Goal: Task Accomplishment & Management: Manage account settings

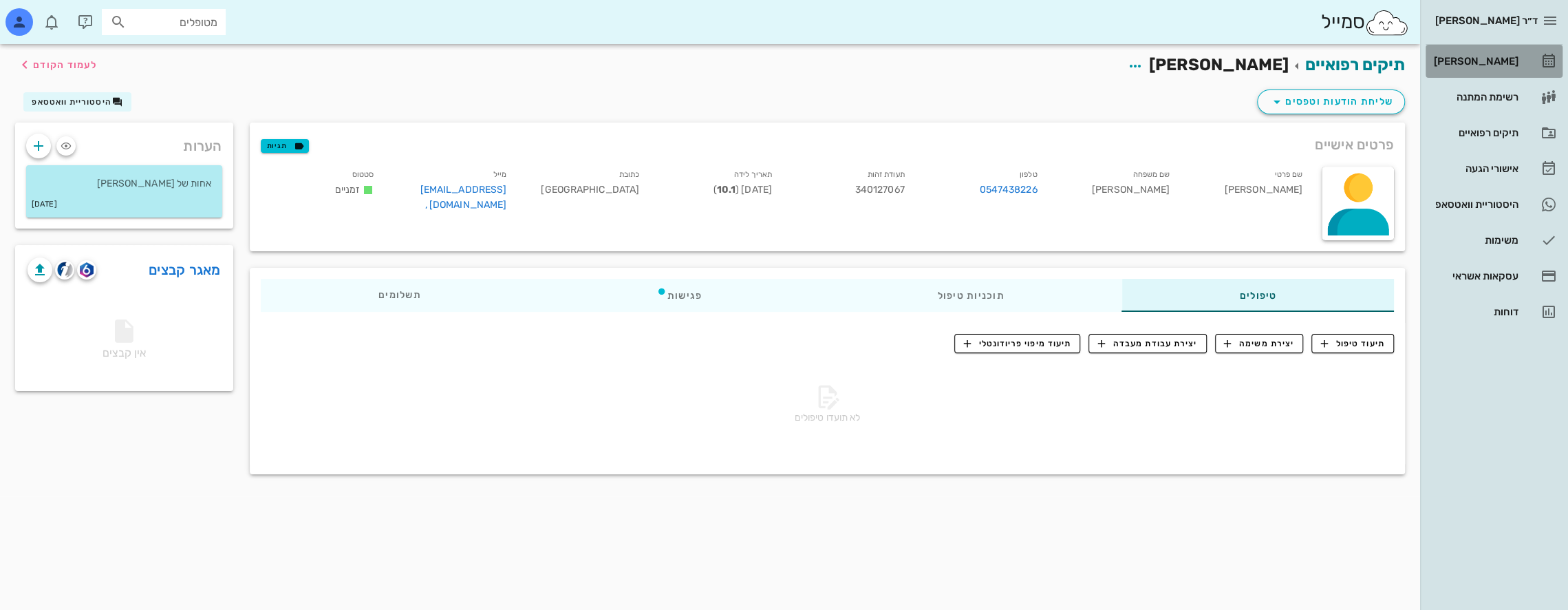
click at [1493, 57] on div "[PERSON_NAME]" at bounding box center [1474, 61] width 87 height 11
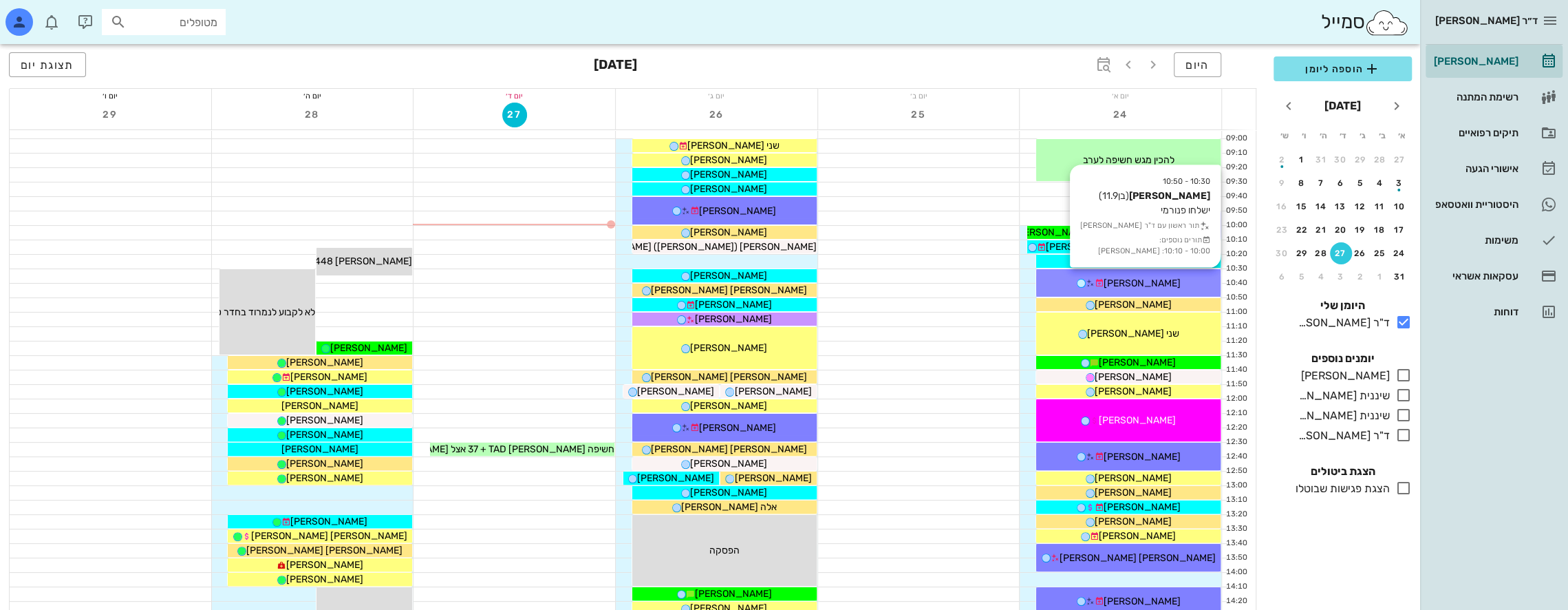
scroll to position [137, 0]
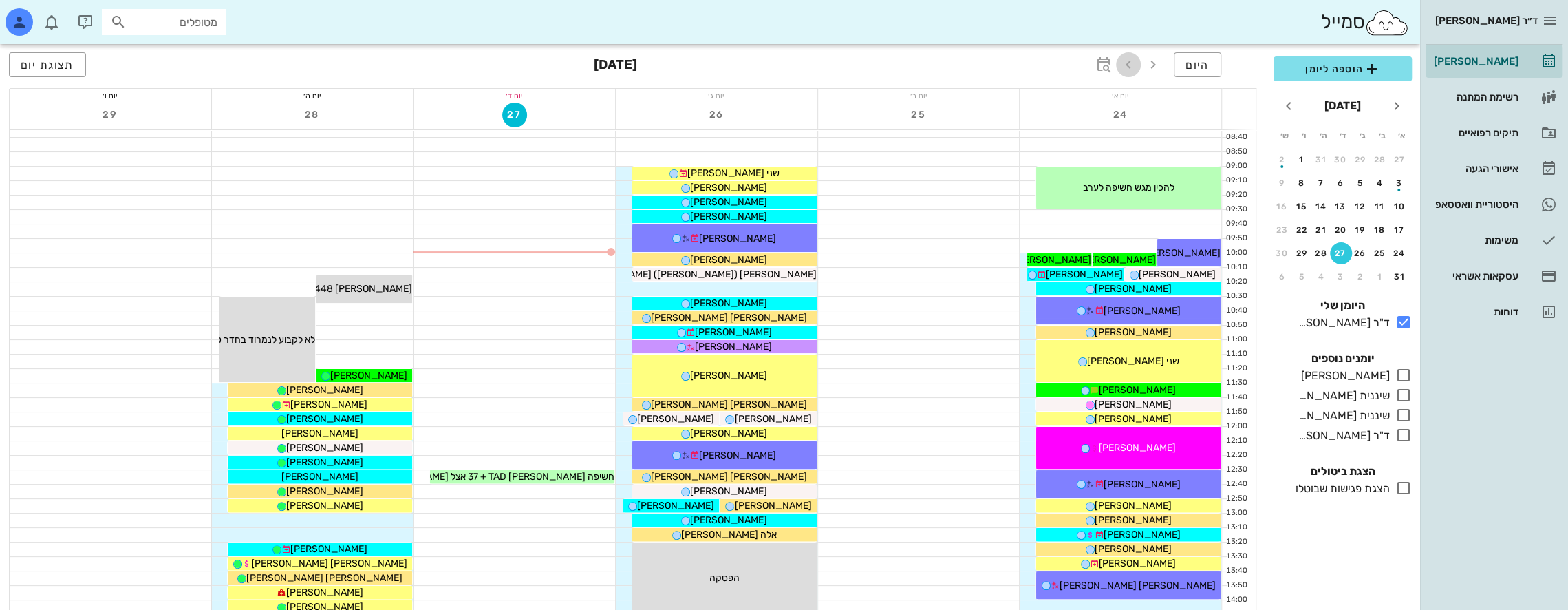
click at [1132, 66] on icon "button" at bounding box center [1128, 65] width 16 height 16
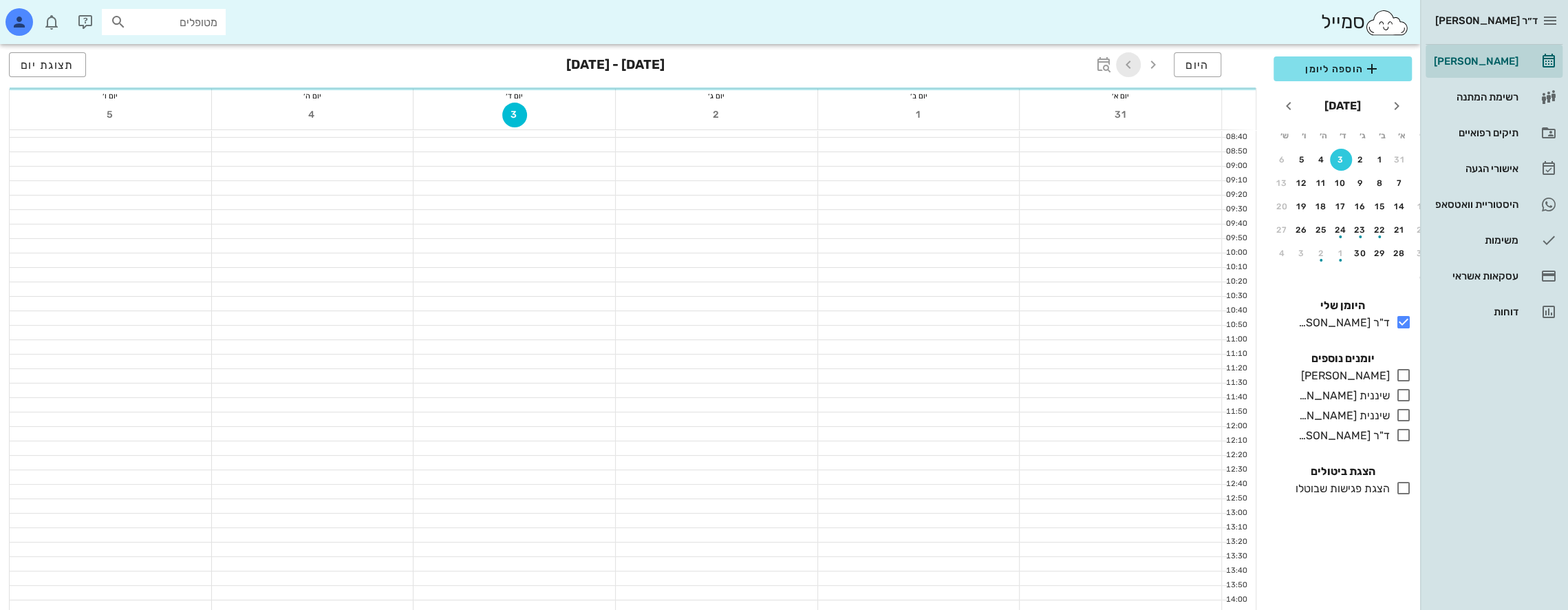
click at [1132, 66] on icon "button" at bounding box center [1128, 65] width 16 height 16
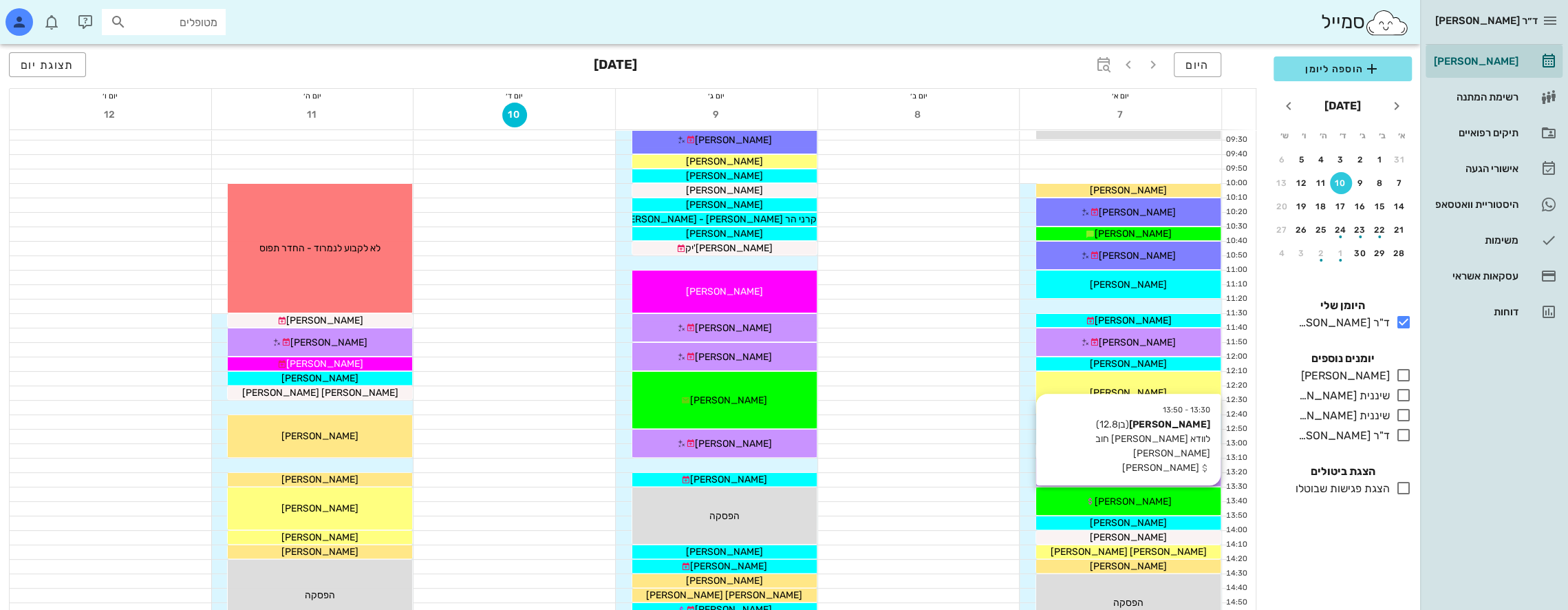
scroll to position [207, 0]
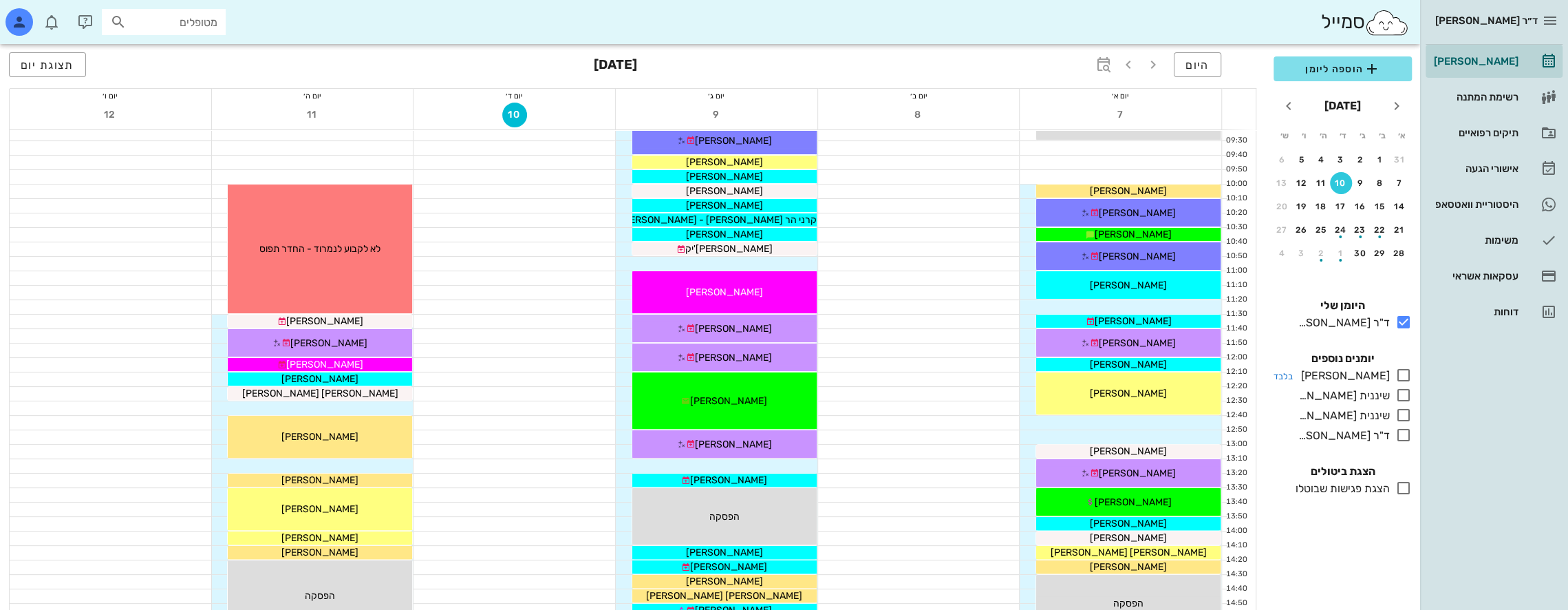
click at [1403, 372] on icon at bounding box center [1403, 375] width 16 height 16
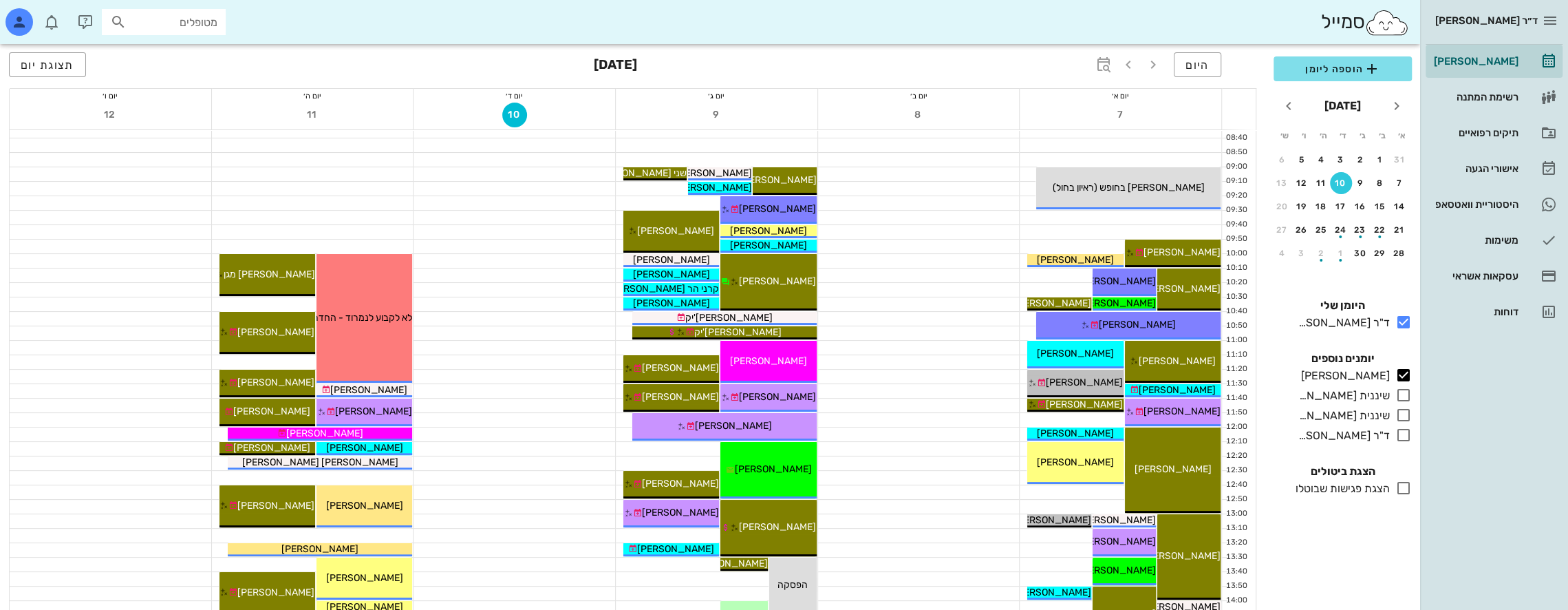
scroll to position [137, 0]
click at [1392, 104] on icon "חודש שעבר" at bounding box center [1396, 106] width 16 height 16
click at [1152, 68] on icon "button" at bounding box center [1153, 65] width 16 height 16
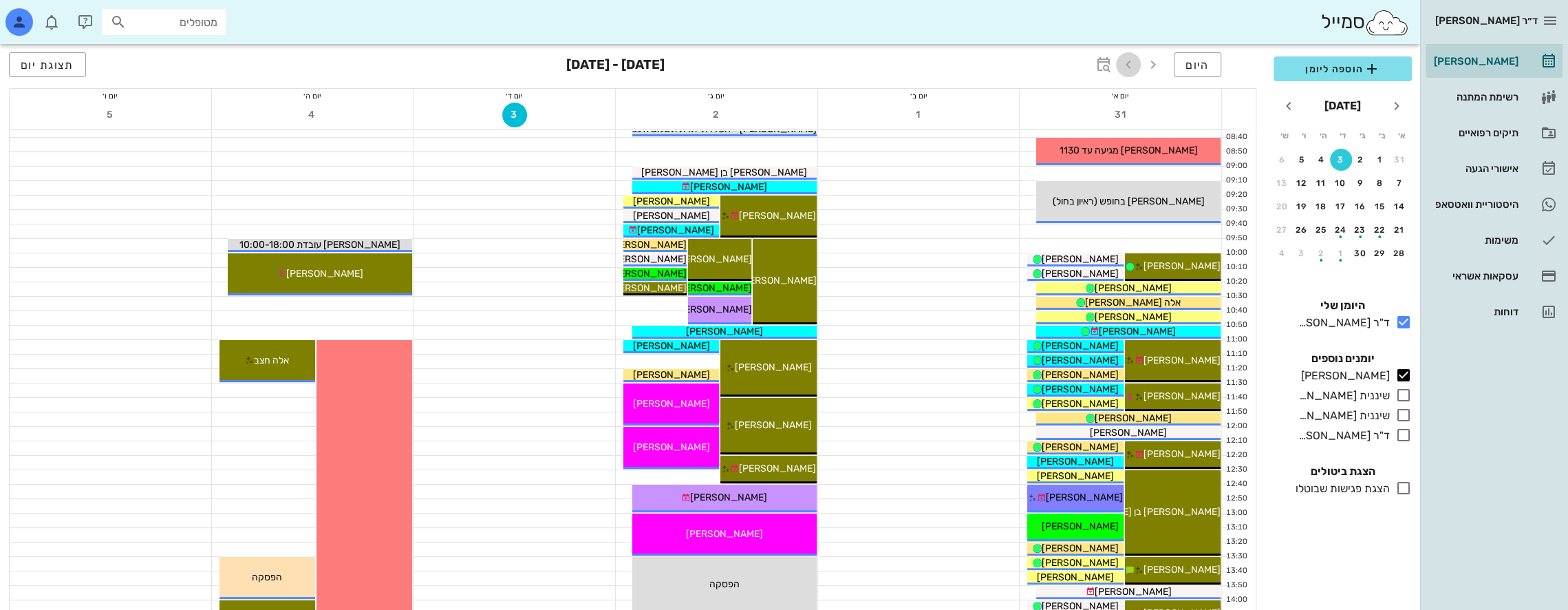
click at [1127, 60] on icon "button" at bounding box center [1128, 65] width 16 height 16
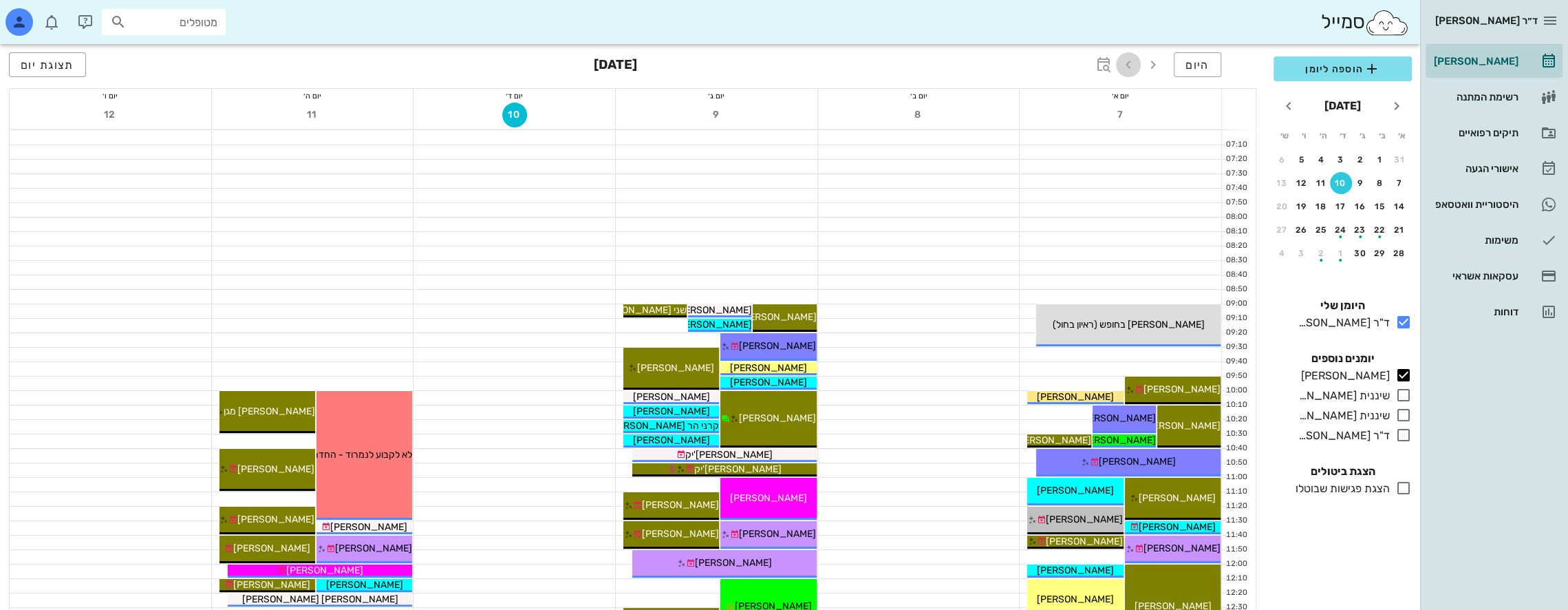
click at [1131, 63] on icon "button" at bounding box center [1128, 65] width 16 height 16
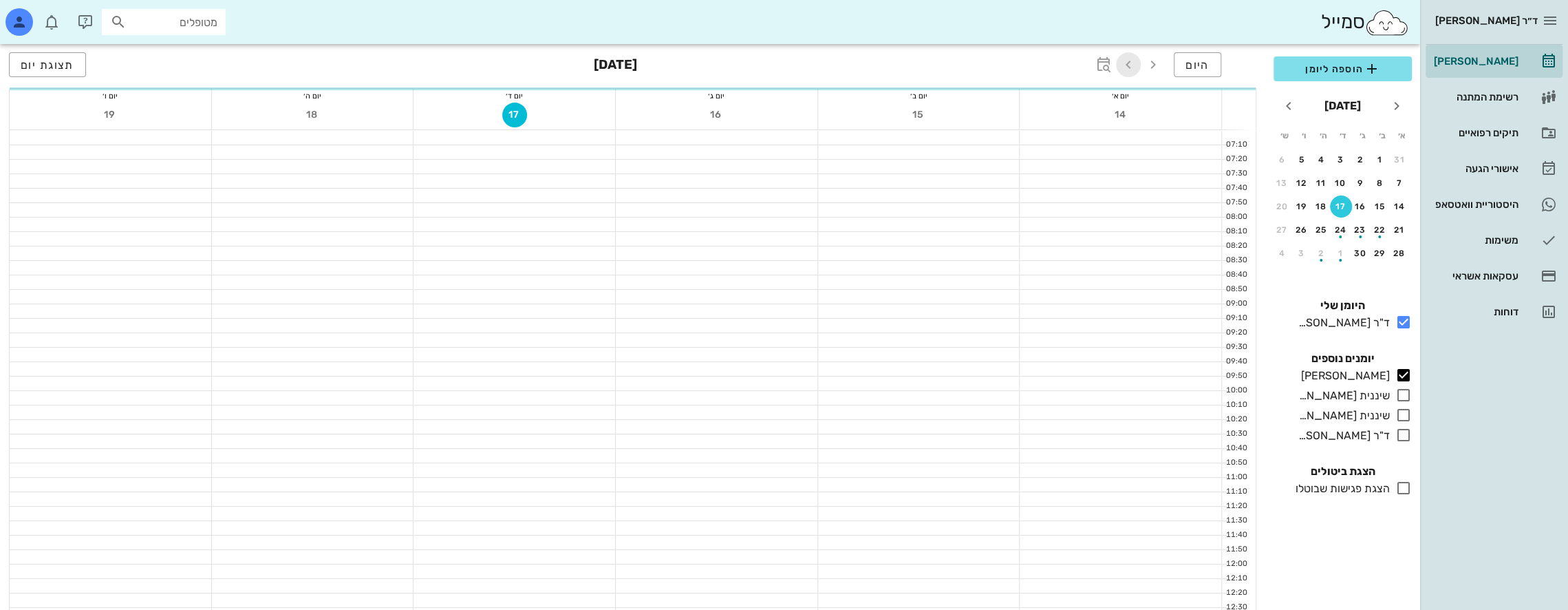
click at [1131, 63] on icon "button" at bounding box center [1128, 65] width 16 height 16
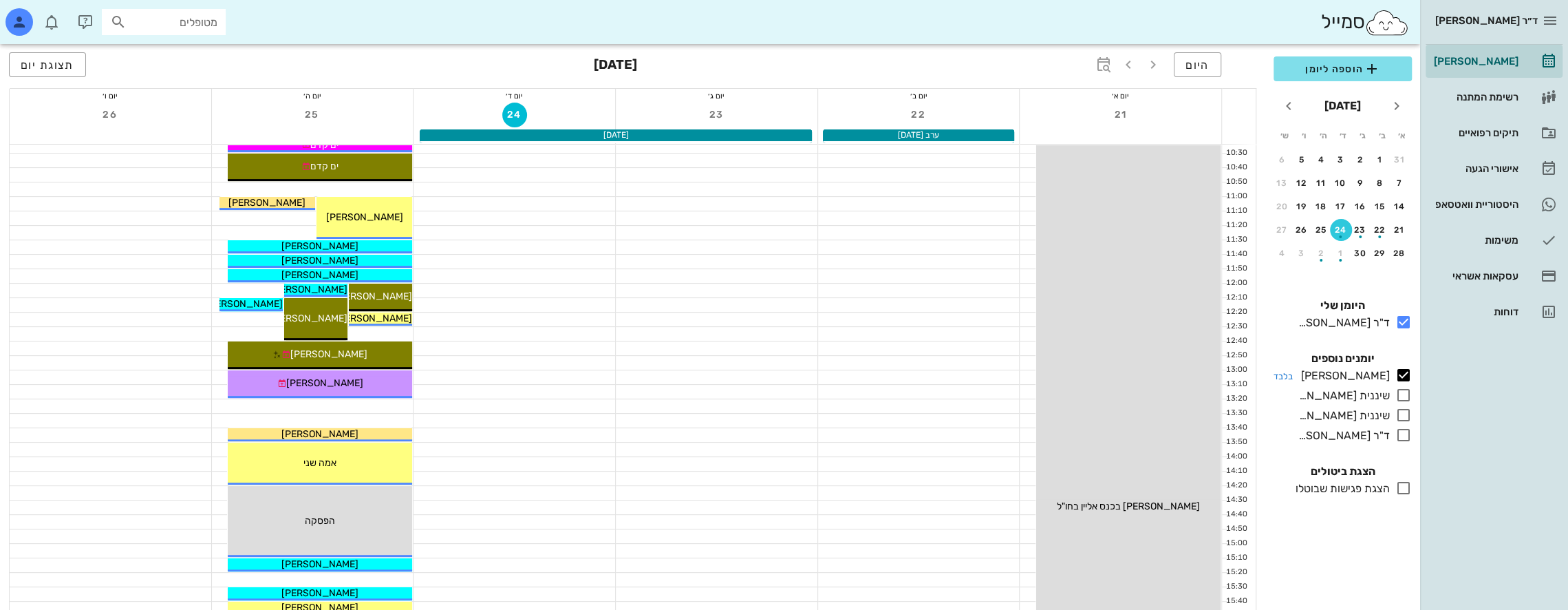
scroll to position [276, 0]
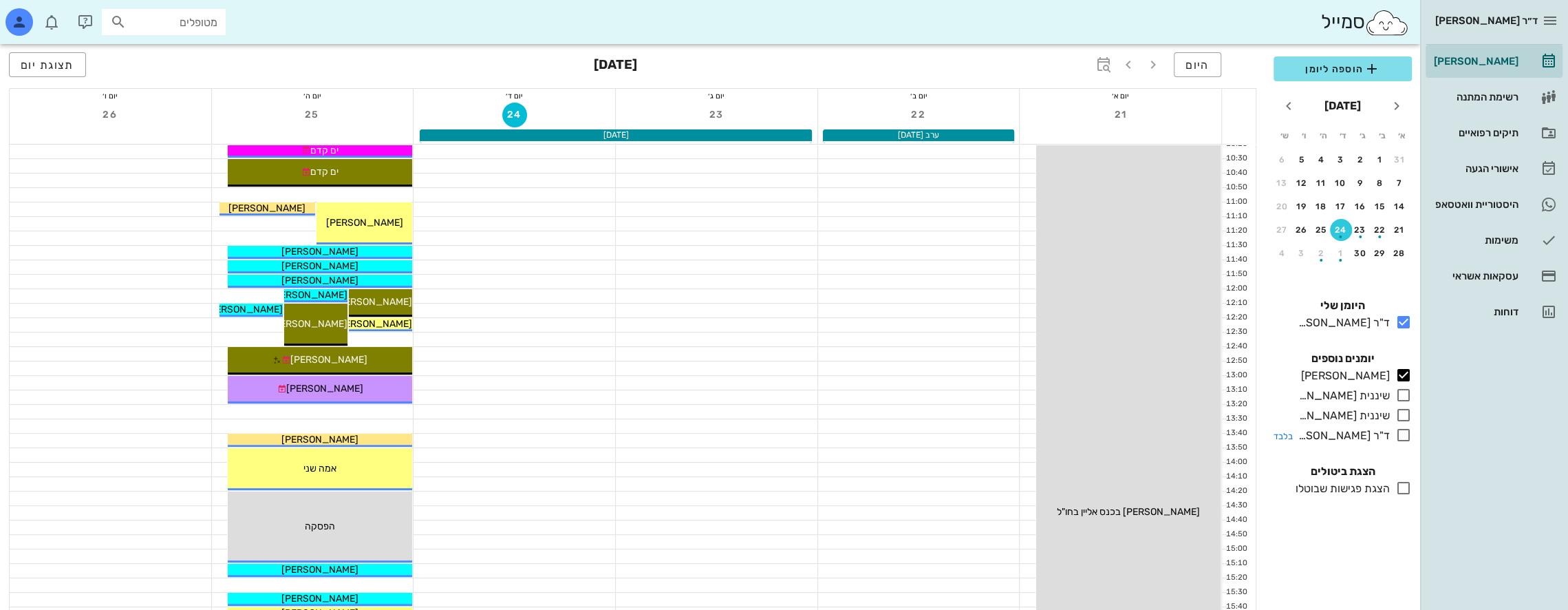
click at [1403, 438] on icon at bounding box center [1403, 435] width 16 height 16
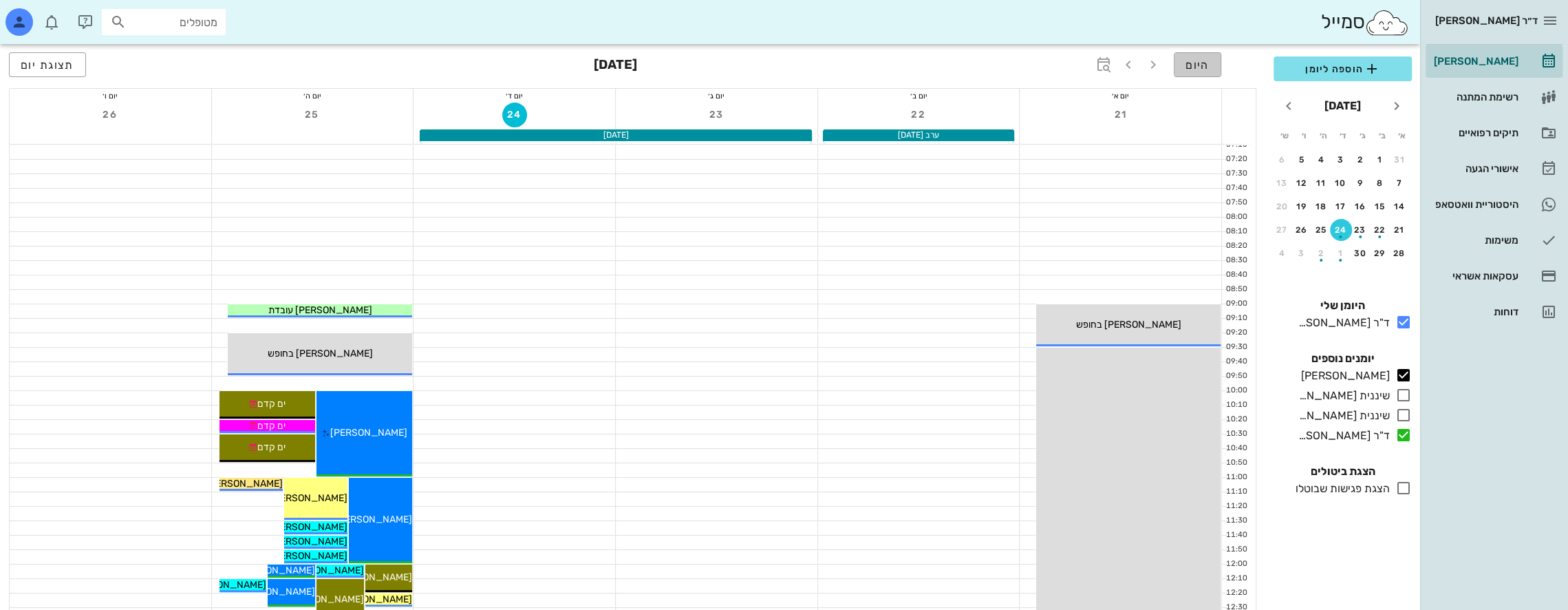
click at [1215, 60] on button "היום" at bounding box center [1197, 65] width 48 height 25
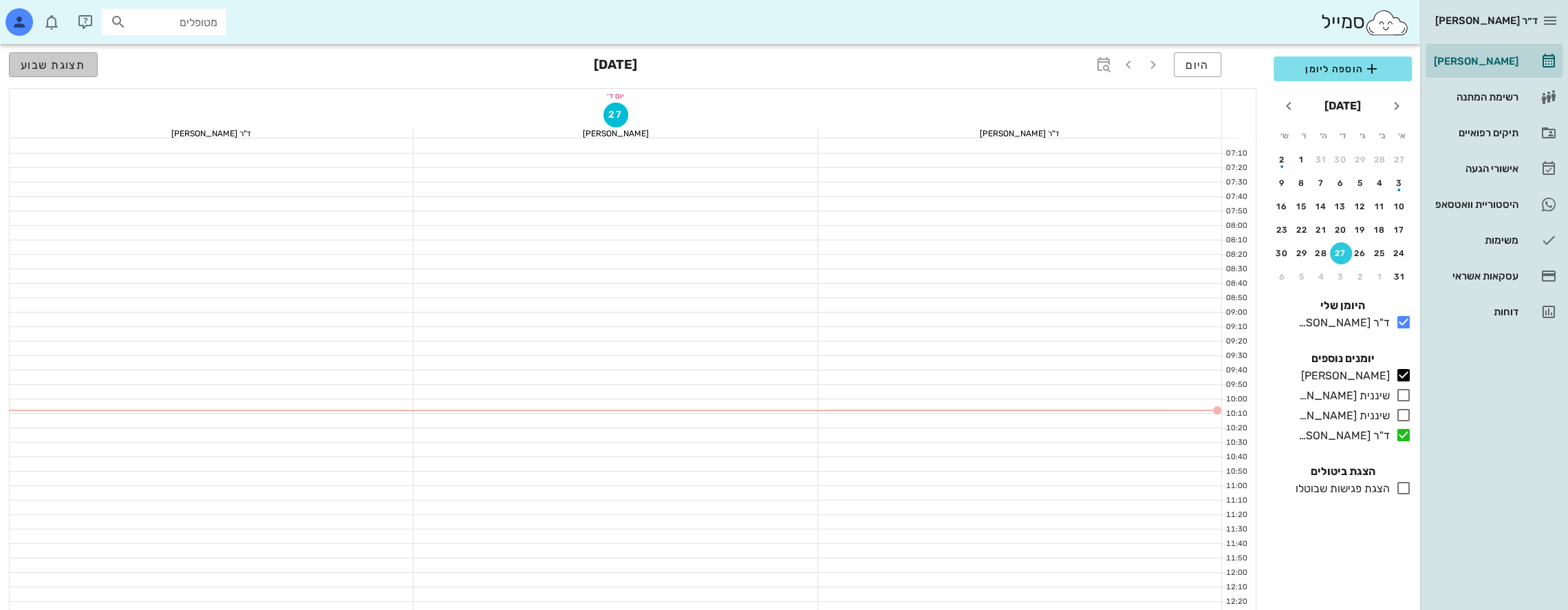
click at [35, 63] on span "תצוגת שבוע" at bounding box center [53, 65] width 65 height 13
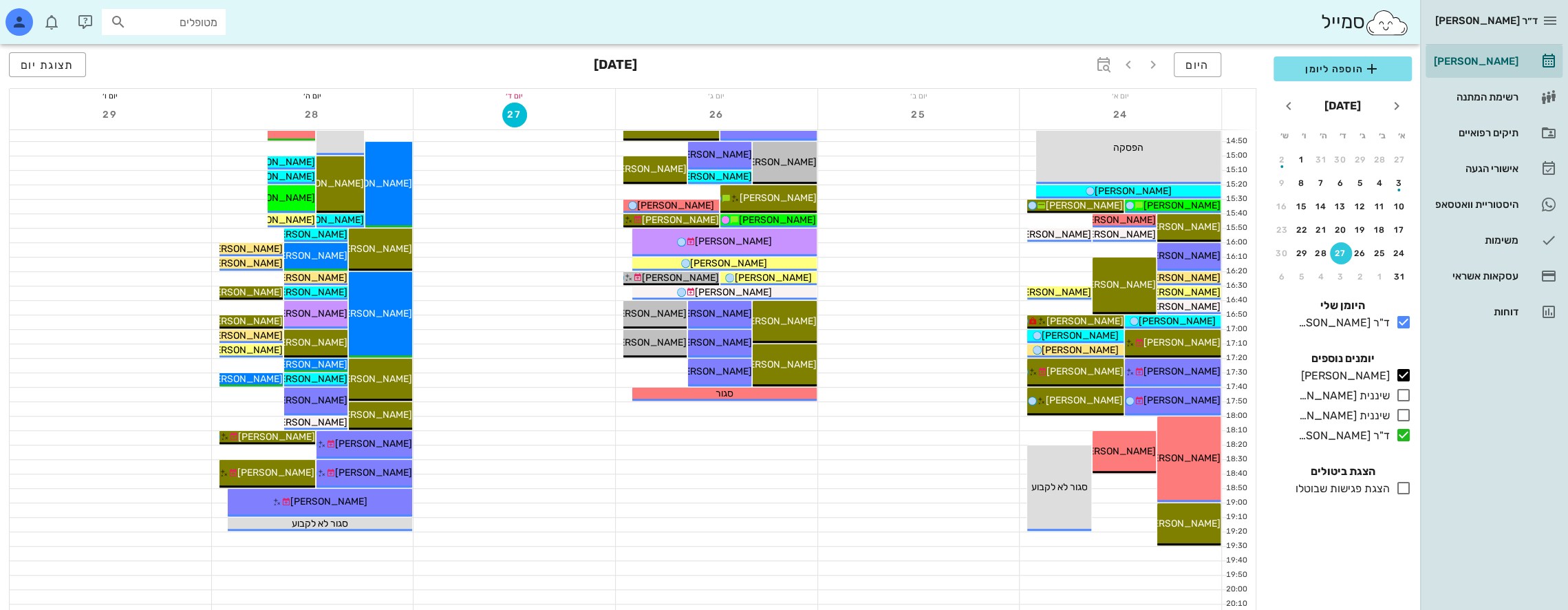
scroll to position [390, 0]
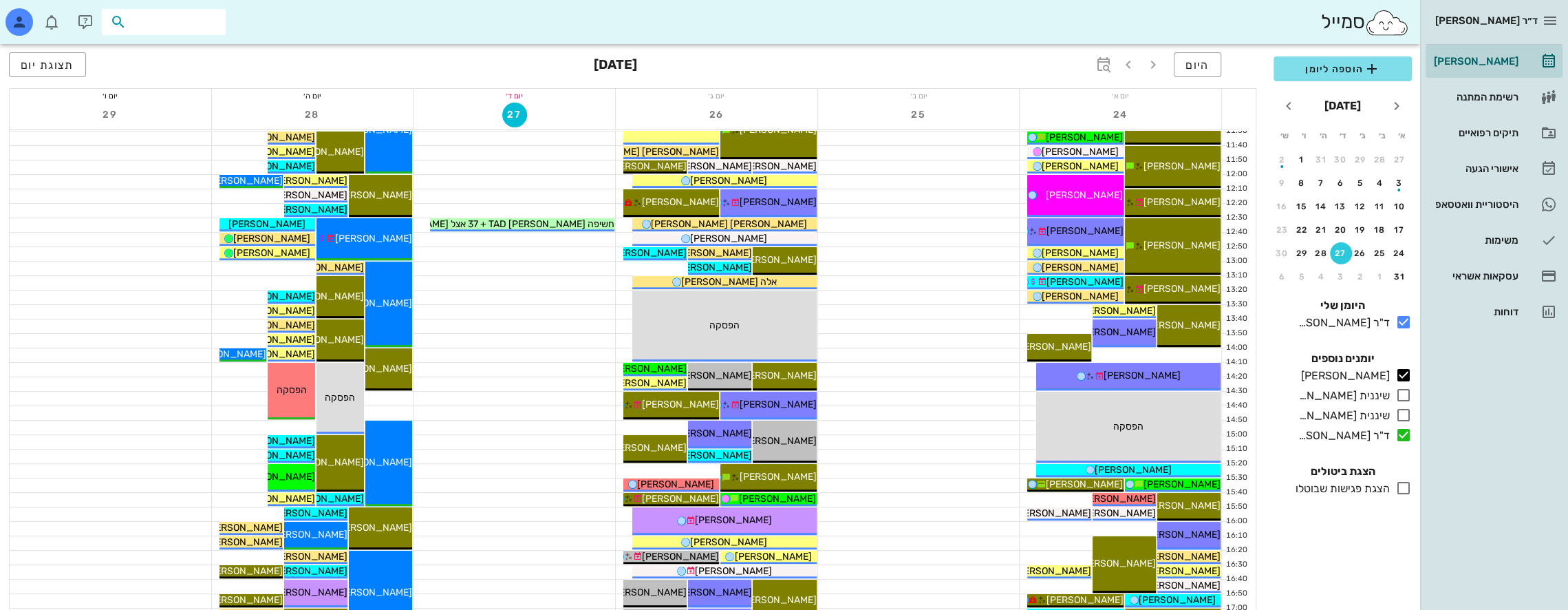
click at [178, 22] on input "text" at bounding box center [173, 22] width 88 height 18
type input "רגב י"
click at [187, 85] on div "[PERSON_NAME] 21850017" at bounding box center [145, 87] width 151 height 11
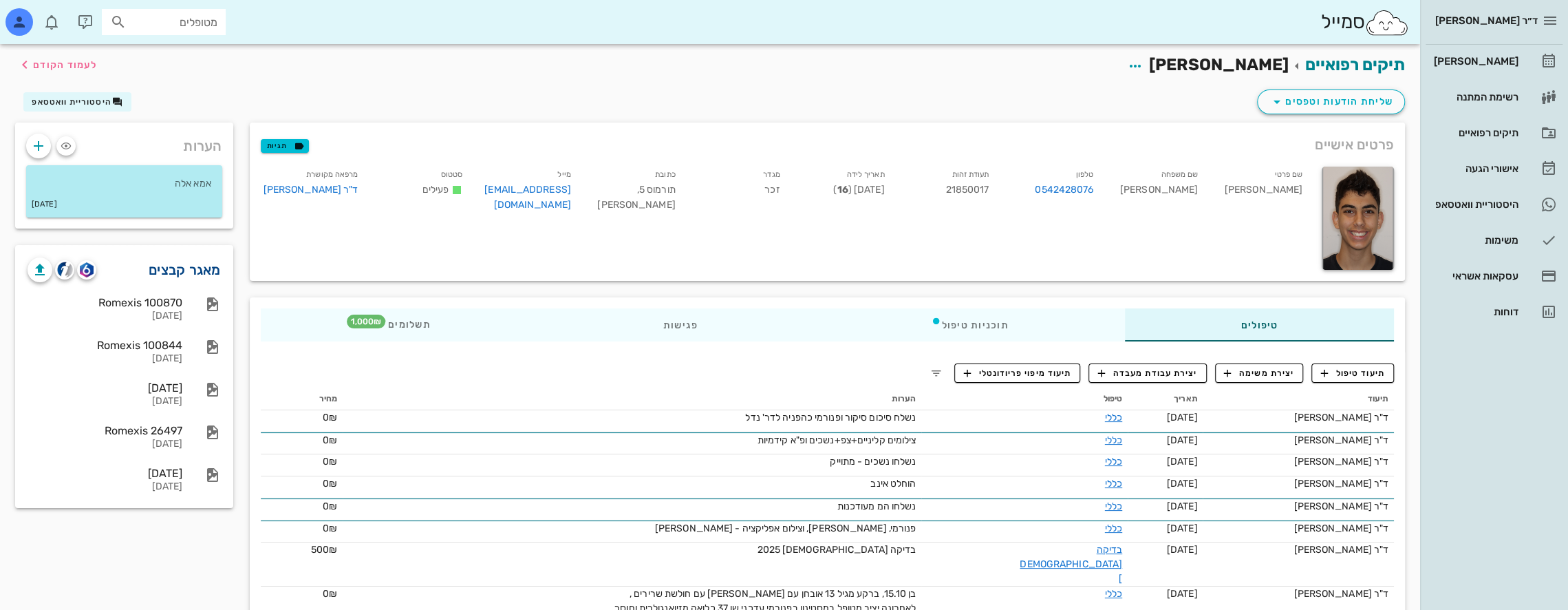
click at [195, 268] on link "מאגר קבצים" at bounding box center [184, 270] width 72 height 22
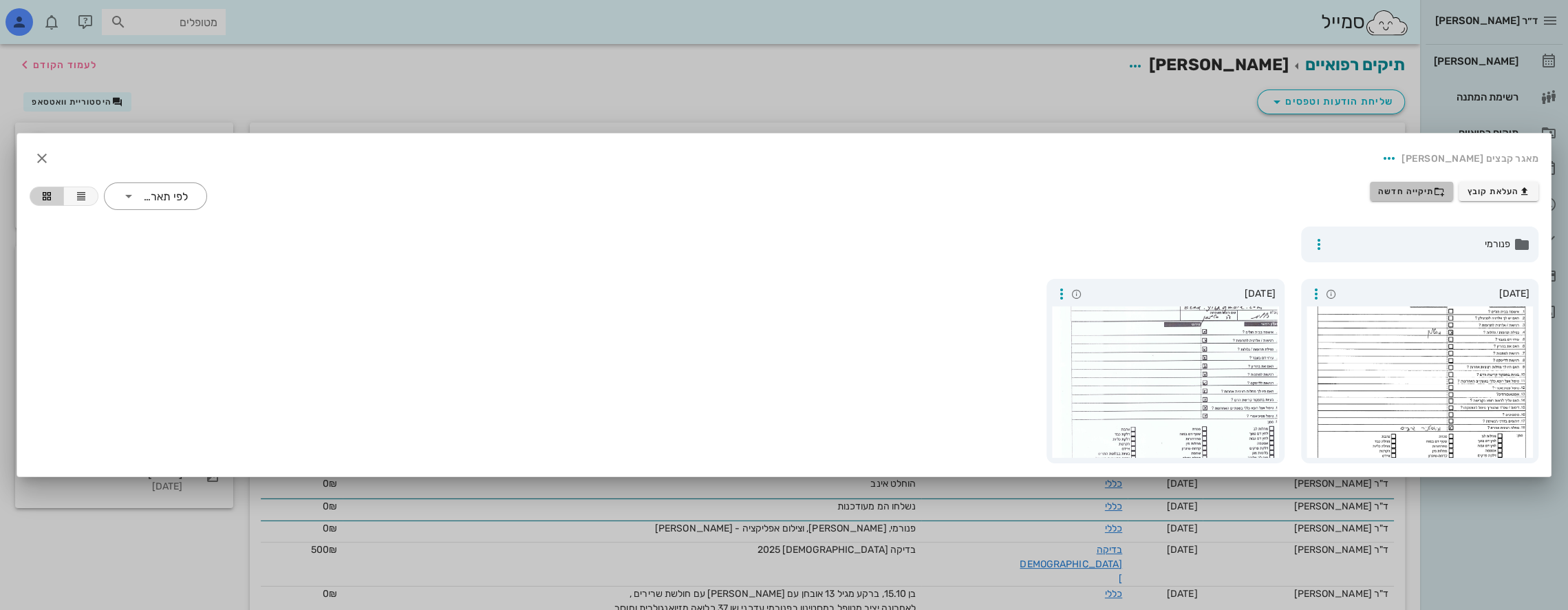
click at [1428, 194] on span "תיקייה חדשה" at bounding box center [1411, 191] width 67 height 11
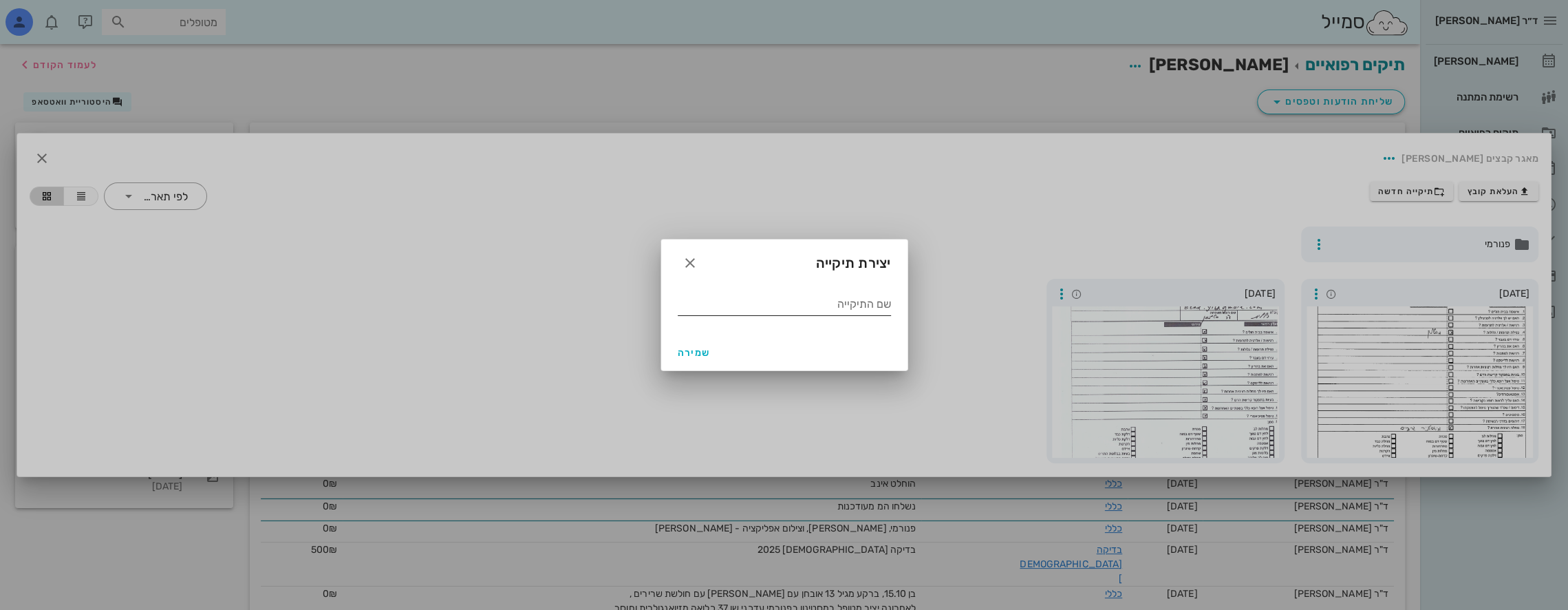
click at [764, 309] on input "שם התיקייה" at bounding box center [784, 304] width 213 height 22
type input "06 2025"
click at [690, 356] on span "שמירה" at bounding box center [694, 353] width 33 height 12
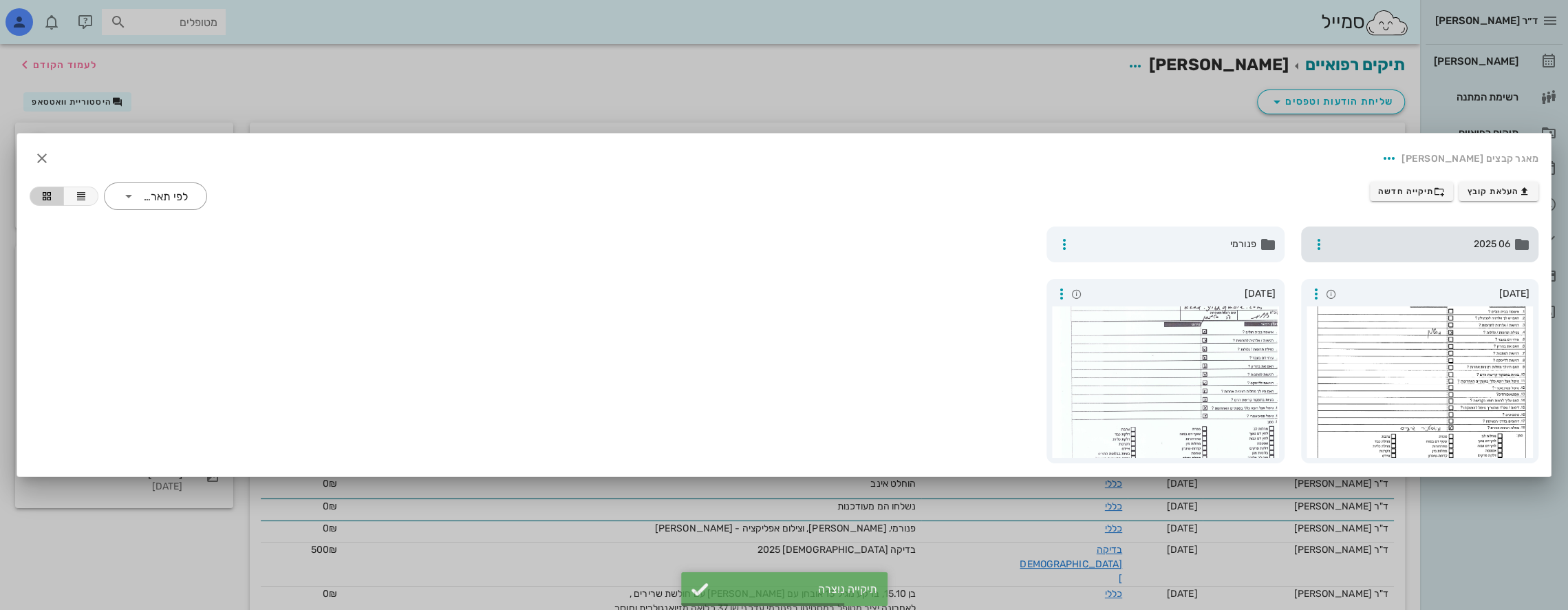
click at [1442, 240] on span "06 2025" at bounding box center [1421, 244] width 179 height 15
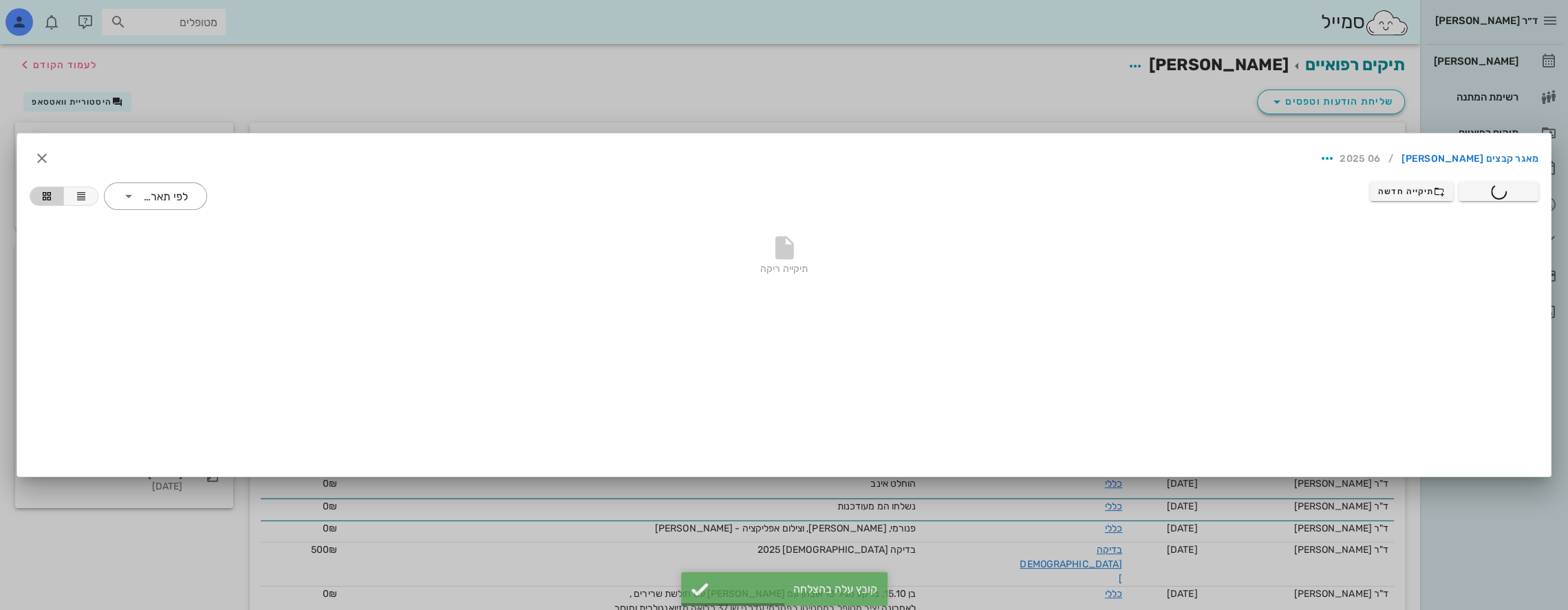
click at [942, 71] on div at bounding box center [784, 305] width 1568 height 610
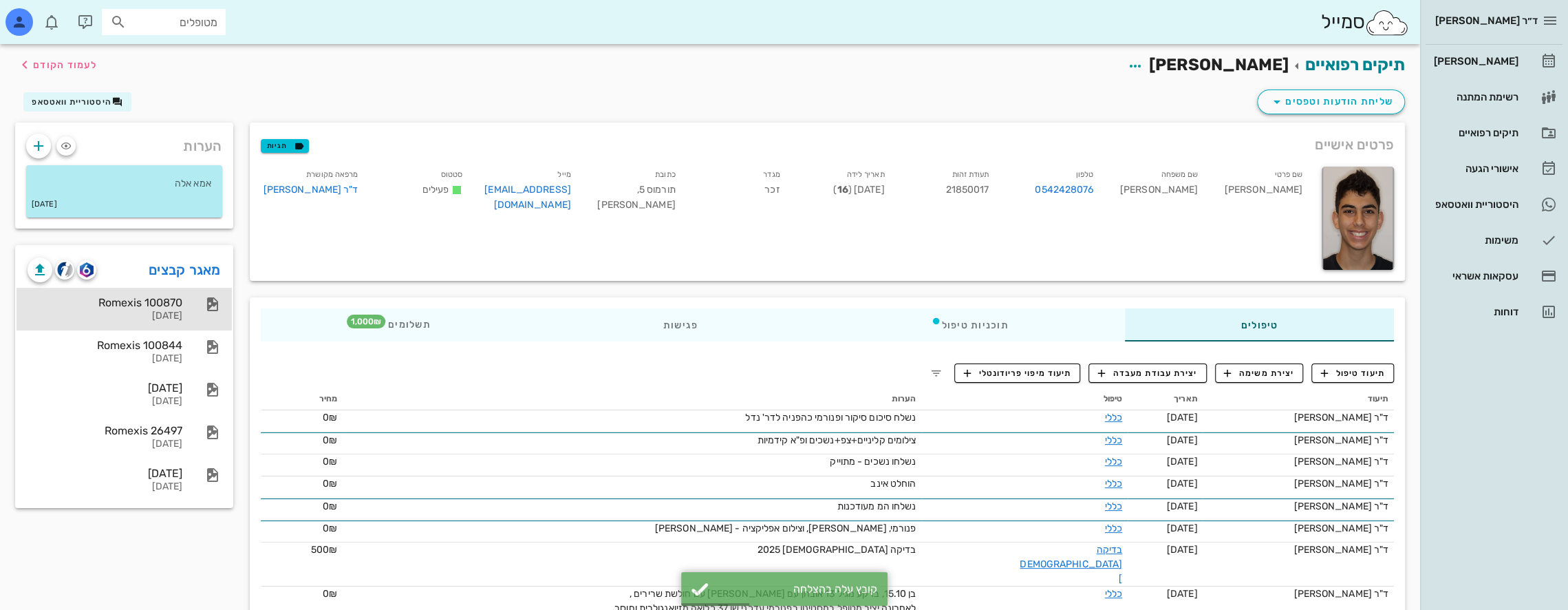
click at [162, 306] on div "Romexis 100870" at bounding box center [104, 303] width 155 height 13
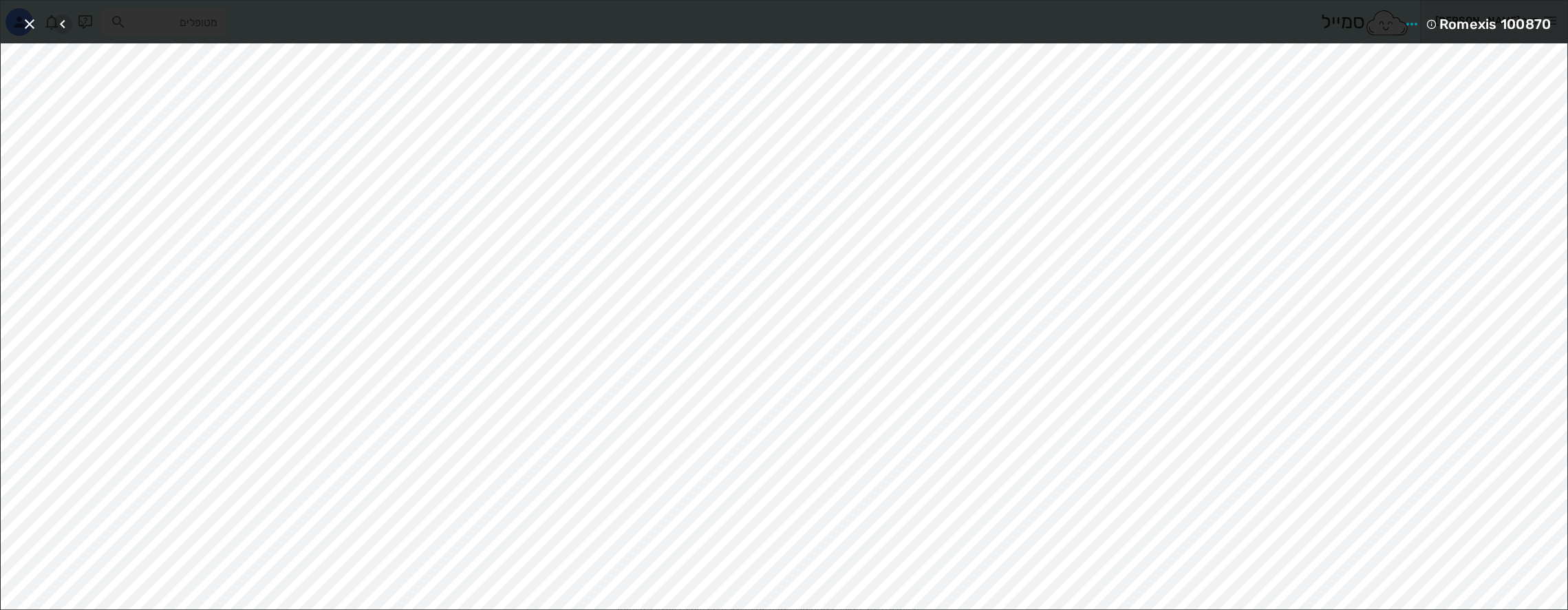
click at [63, 22] on icon "button" at bounding box center [62, 24] width 16 height 16
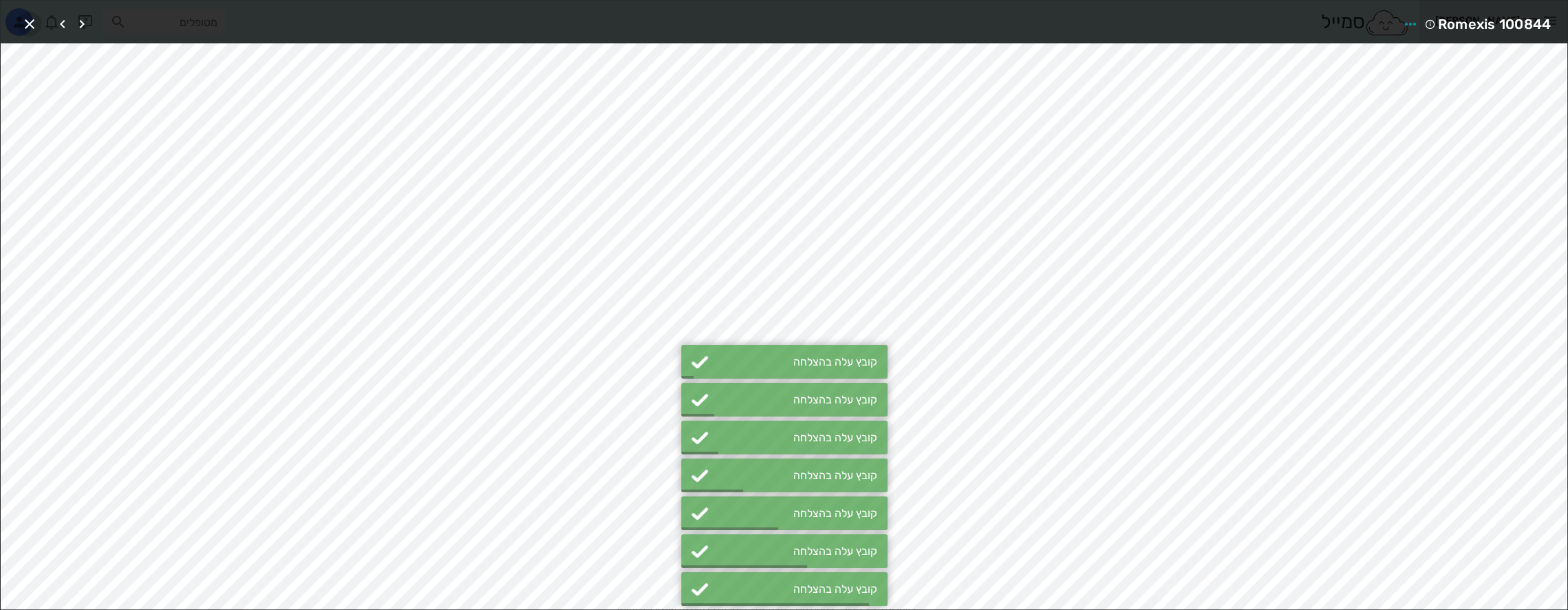
click at [30, 21] on icon "button" at bounding box center [29, 24] width 16 height 16
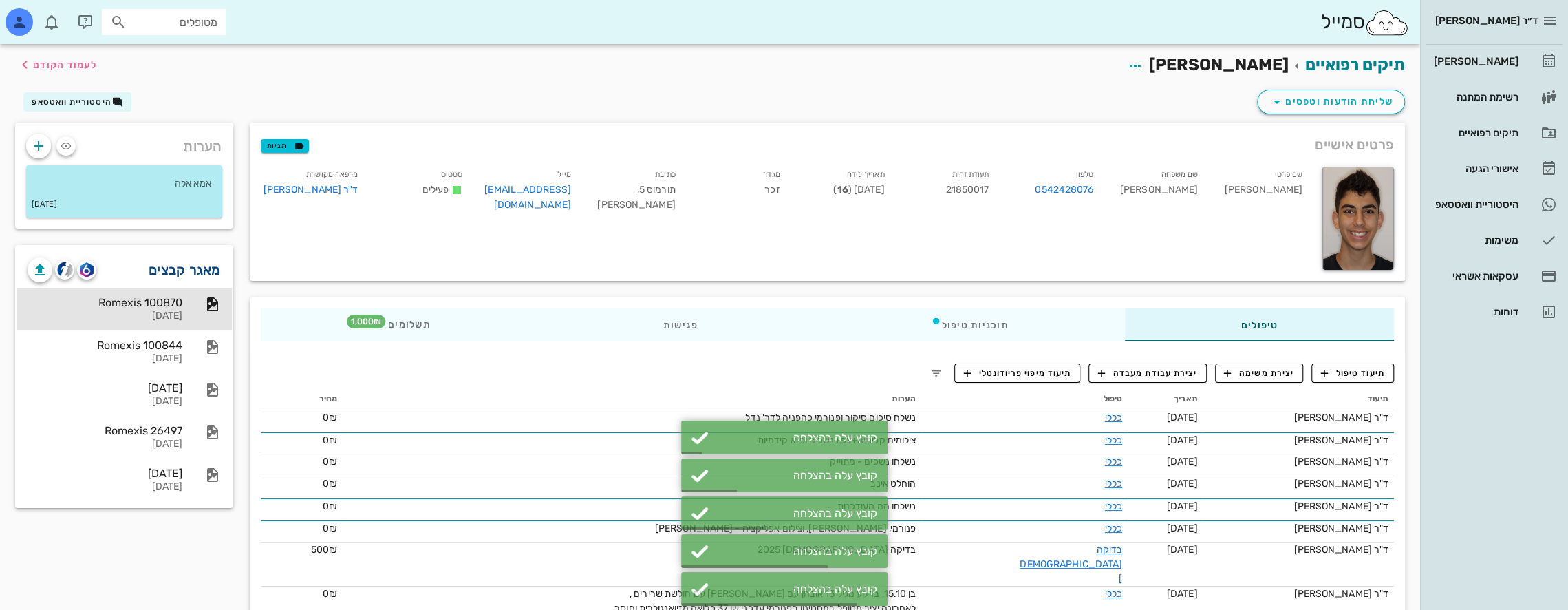
click at [176, 272] on link "מאגר קבצים" at bounding box center [184, 270] width 72 height 22
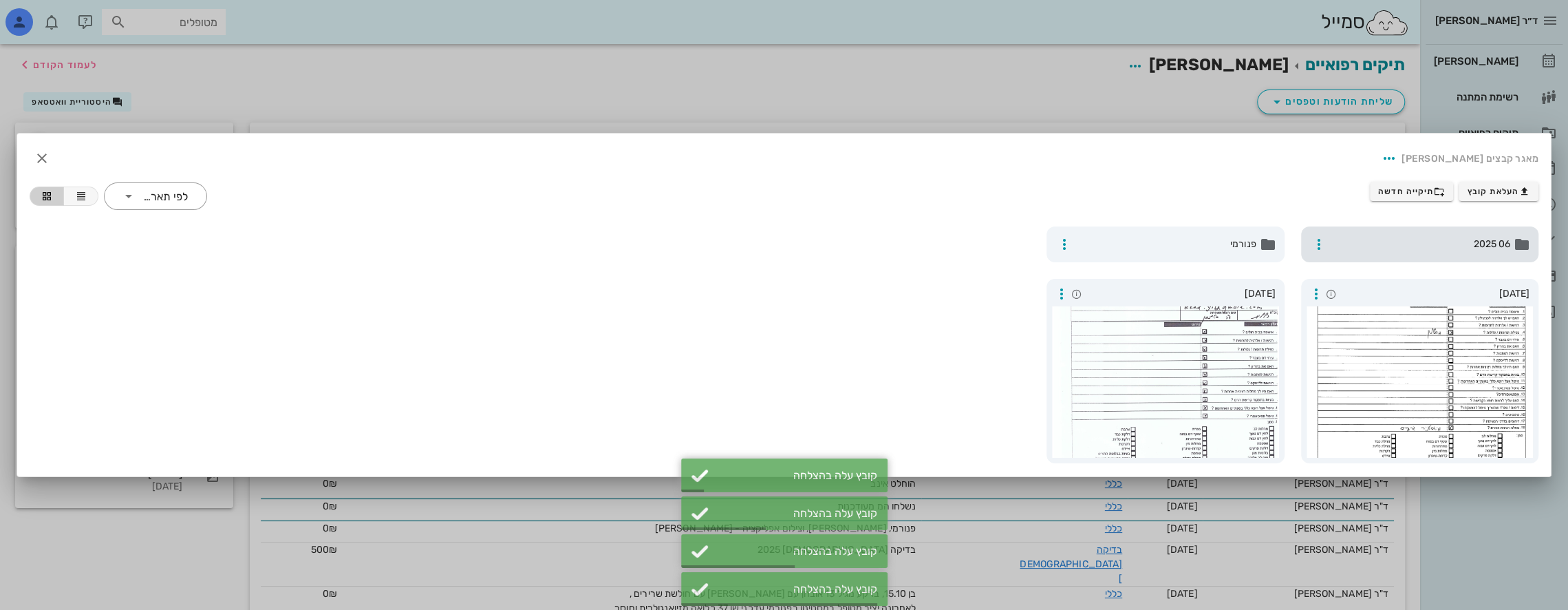
click at [1451, 234] on div "06 2025" at bounding box center [1420, 244] width 238 height 36
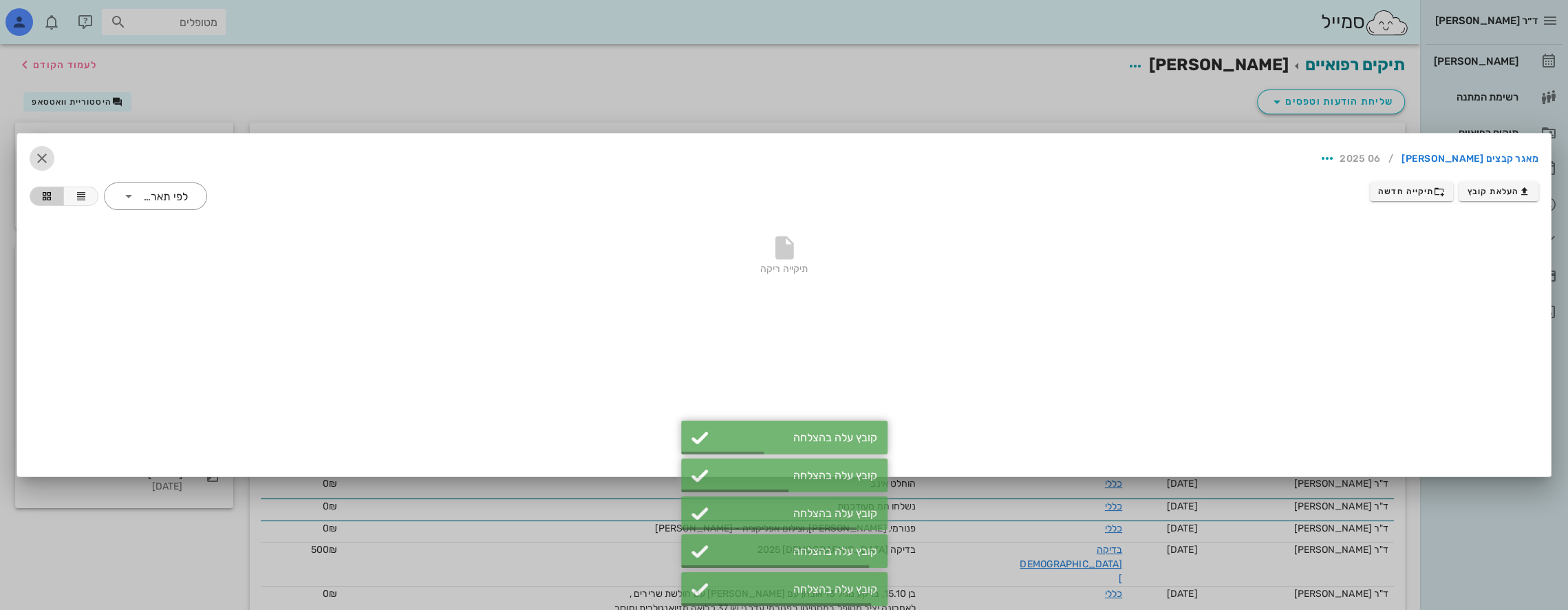
click at [41, 156] on icon "button" at bounding box center [42, 158] width 16 height 16
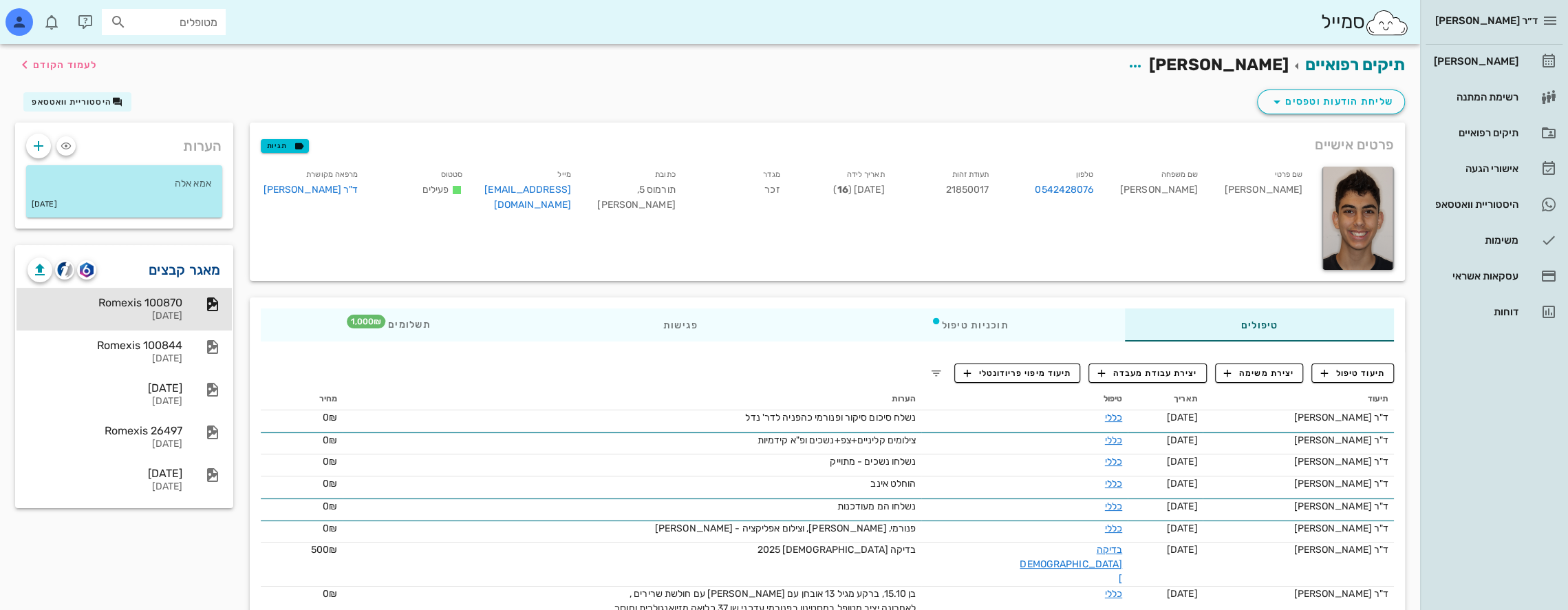
click at [194, 266] on link "מאגר קבצים" at bounding box center [184, 270] width 72 height 22
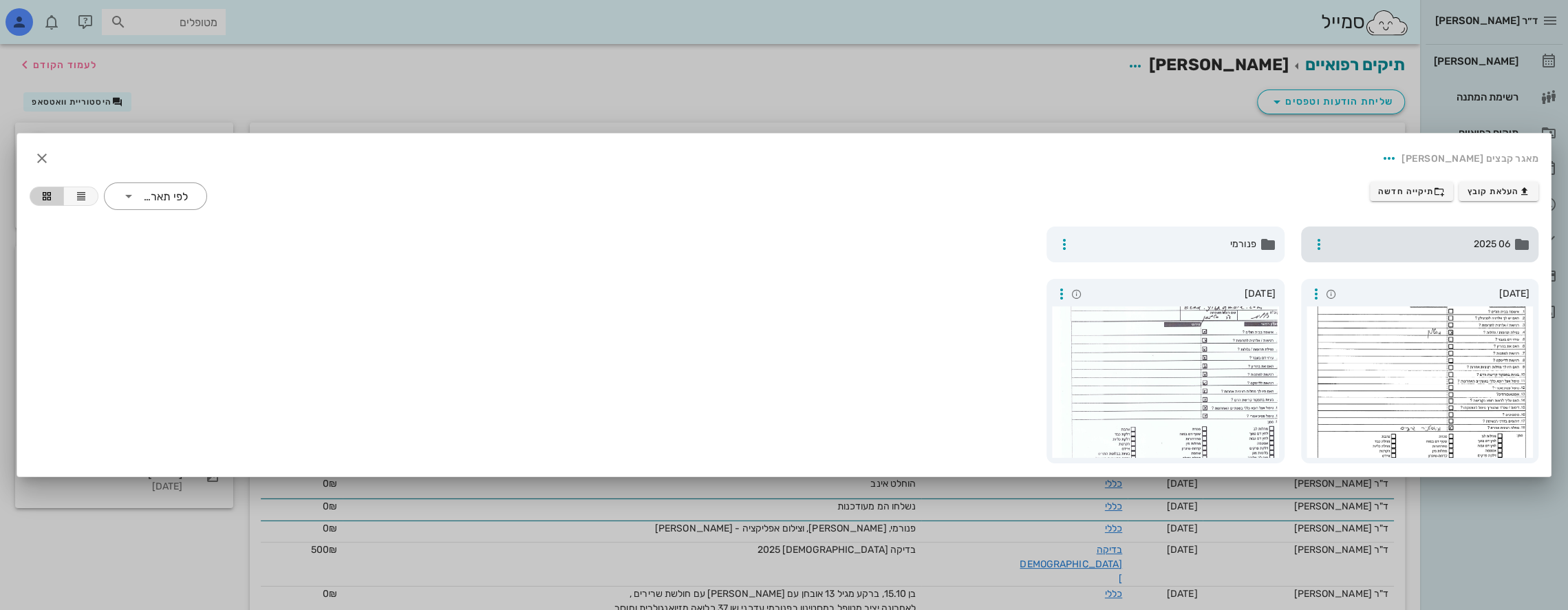
click at [1429, 256] on div "06 2025" at bounding box center [1420, 244] width 238 height 36
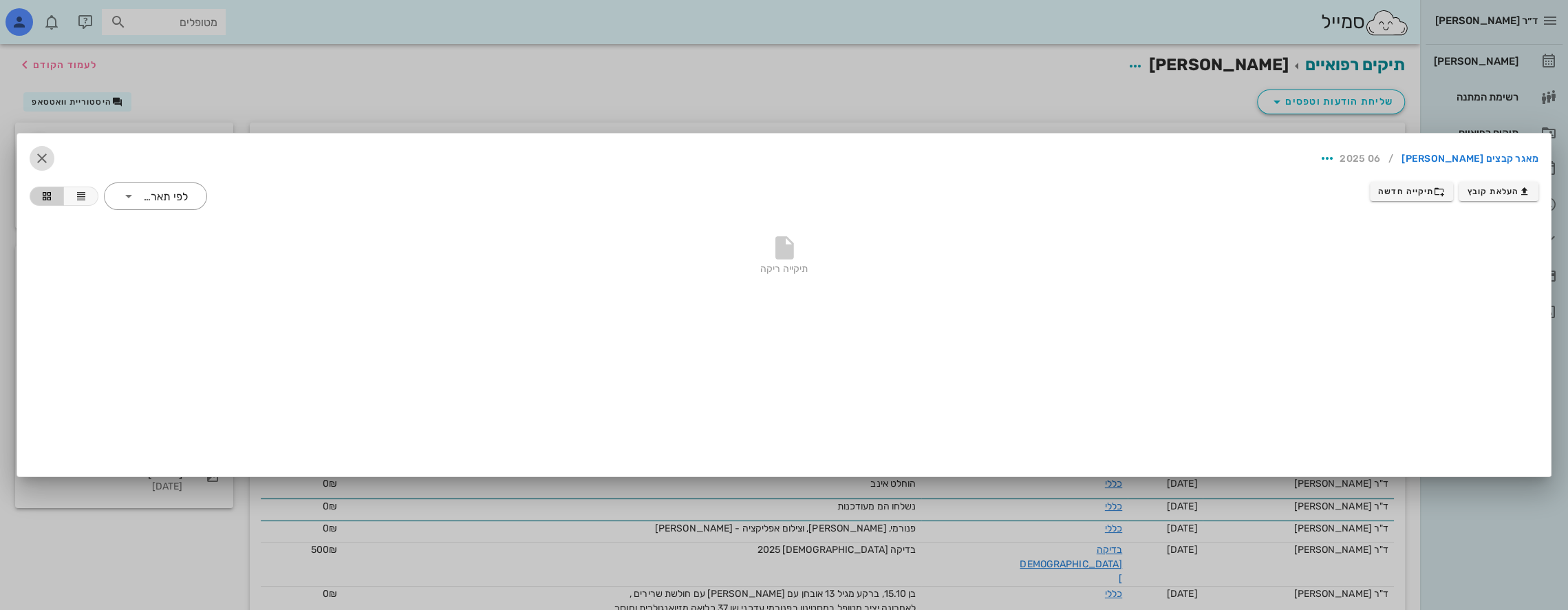
click at [46, 159] on icon "button" at bounding box center [42, 158] width 16 height 16
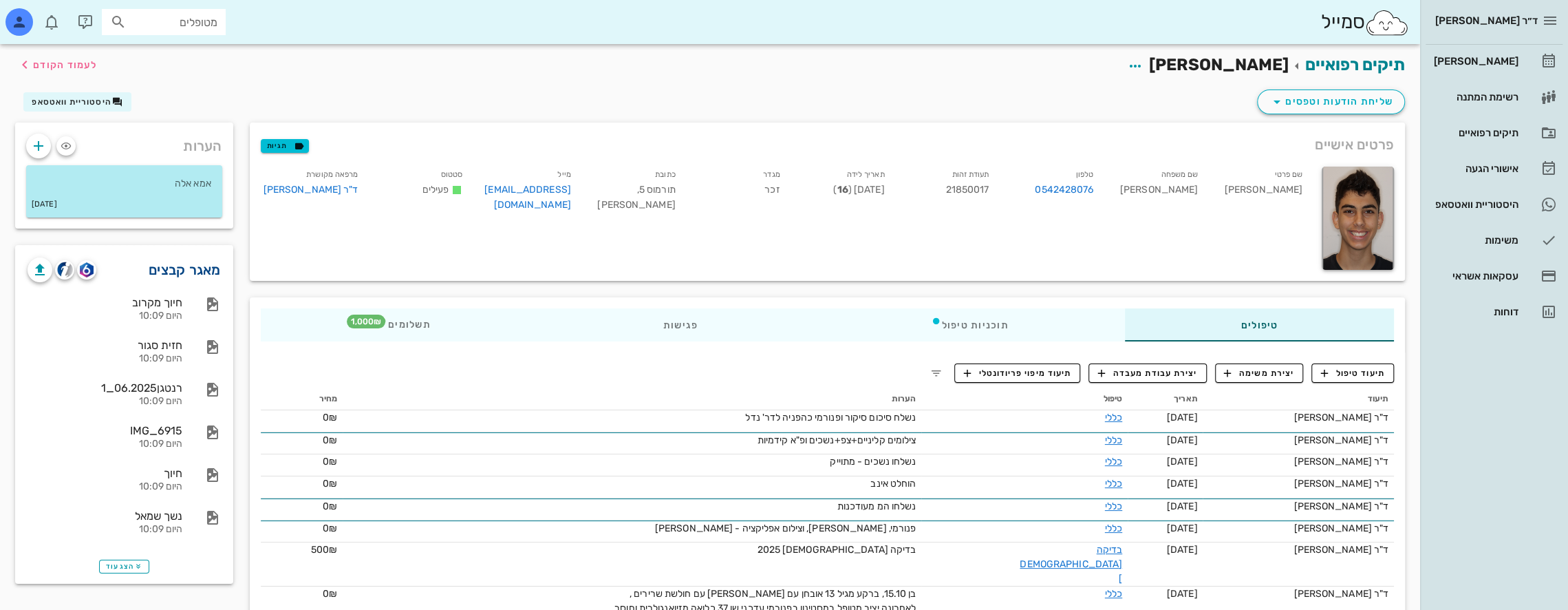
click at [192, 269] on link "מאגר קבצים" at bounding box center [184, 270] width 72 height 22
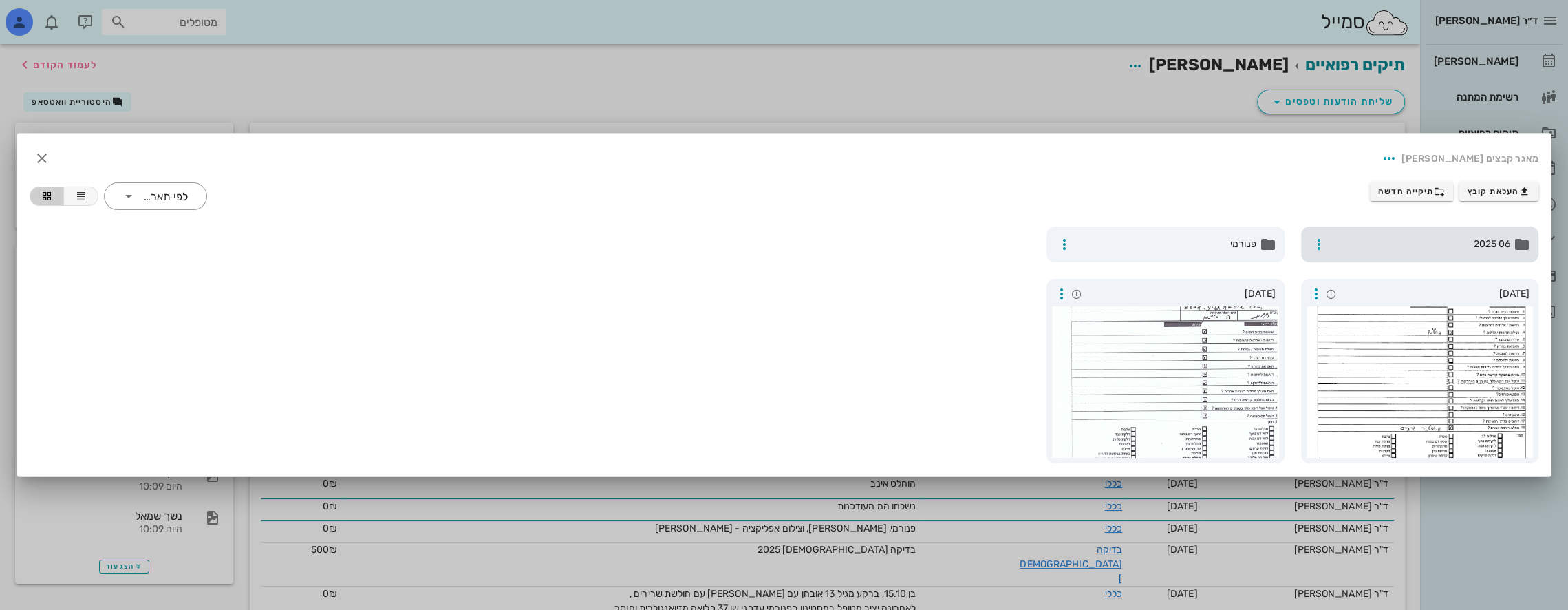
click at [1402, 240] on span "06 2025" at bounding box center [1421, 244] width 179 height 15
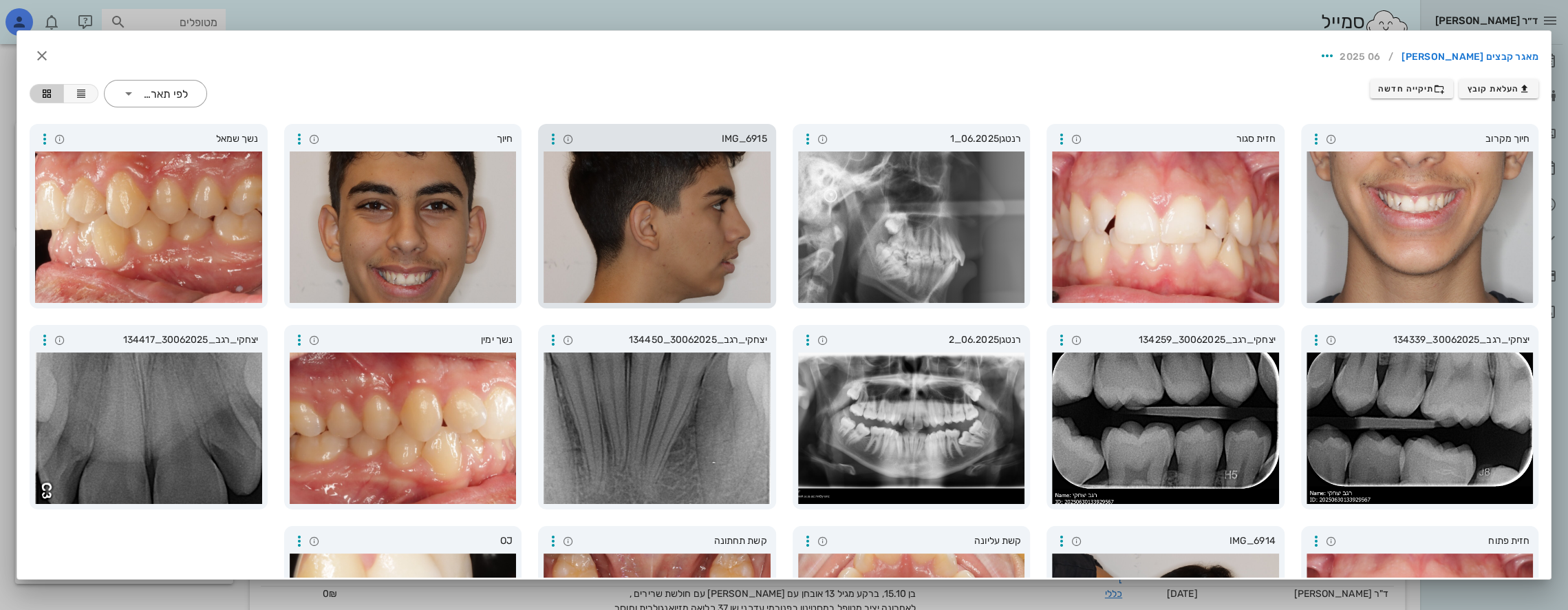
click at [626, 223] on div at bounding box center [657, 227] width 227 height 151
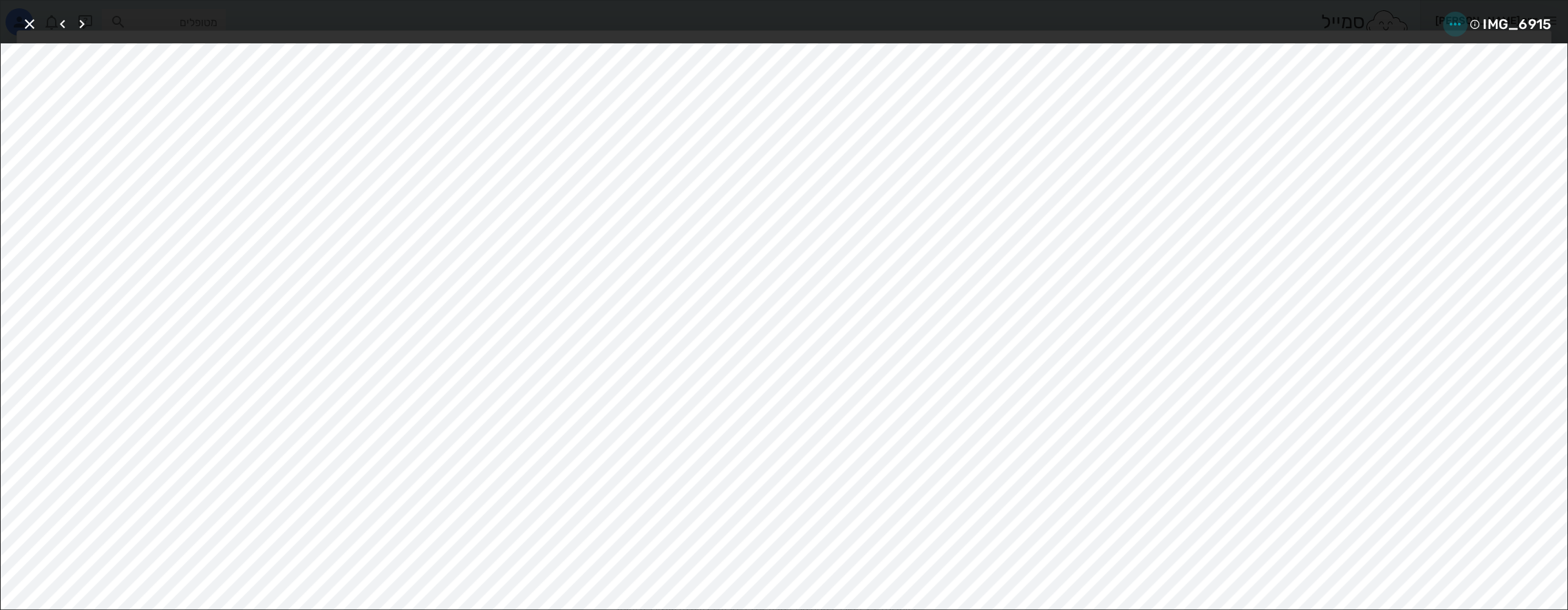
click at [1452, 19] on icon "button" at bounding box center [1455, 24] width 16 height 16
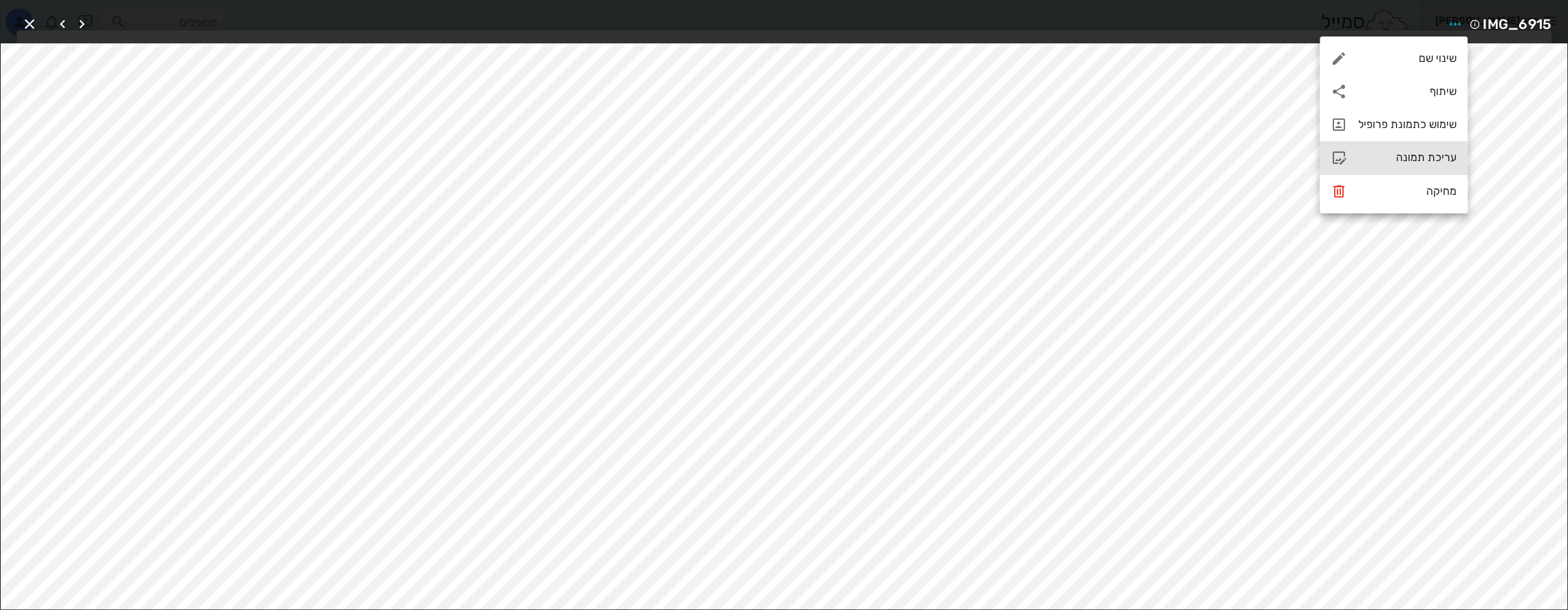
click at [1403, 156] on div "עריכת תמונה" at bounding box center [1407, 157] width 98 height 13
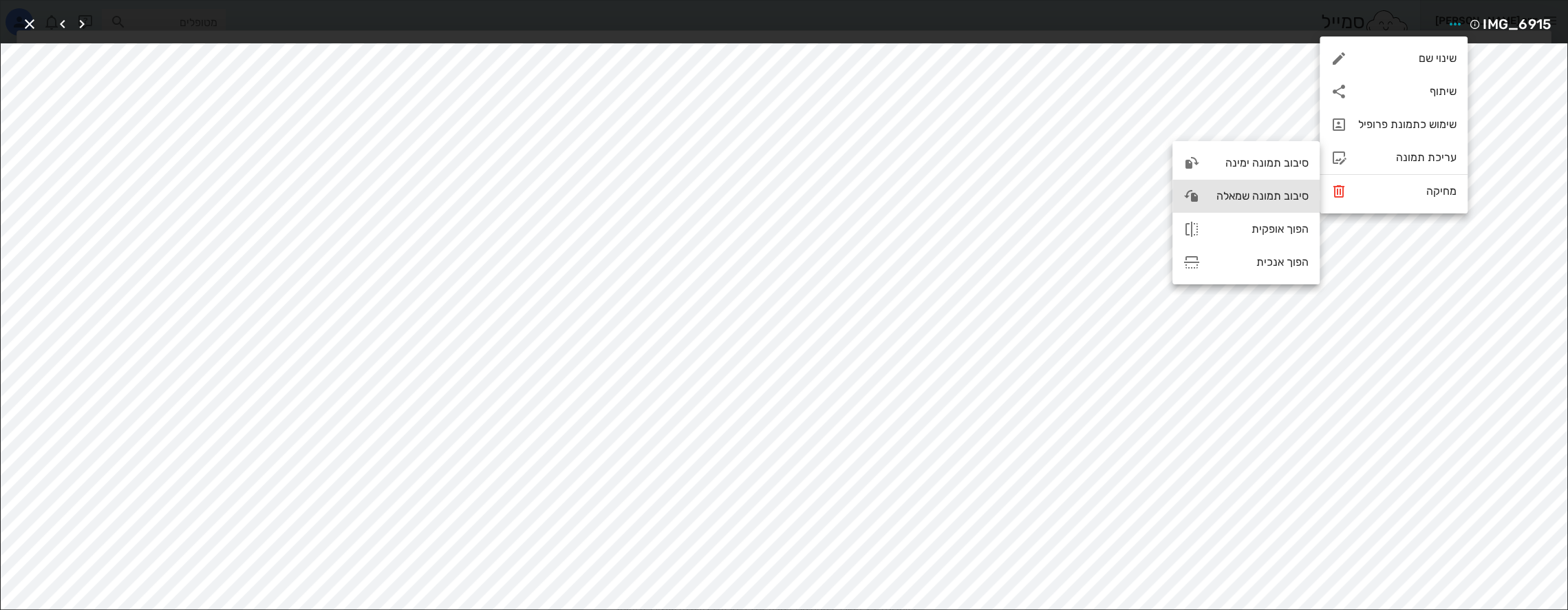
click at [1271, 197] on div "סיבוב תמונה שמאלה" at bounding box center [1259, 196] width 98 height 13
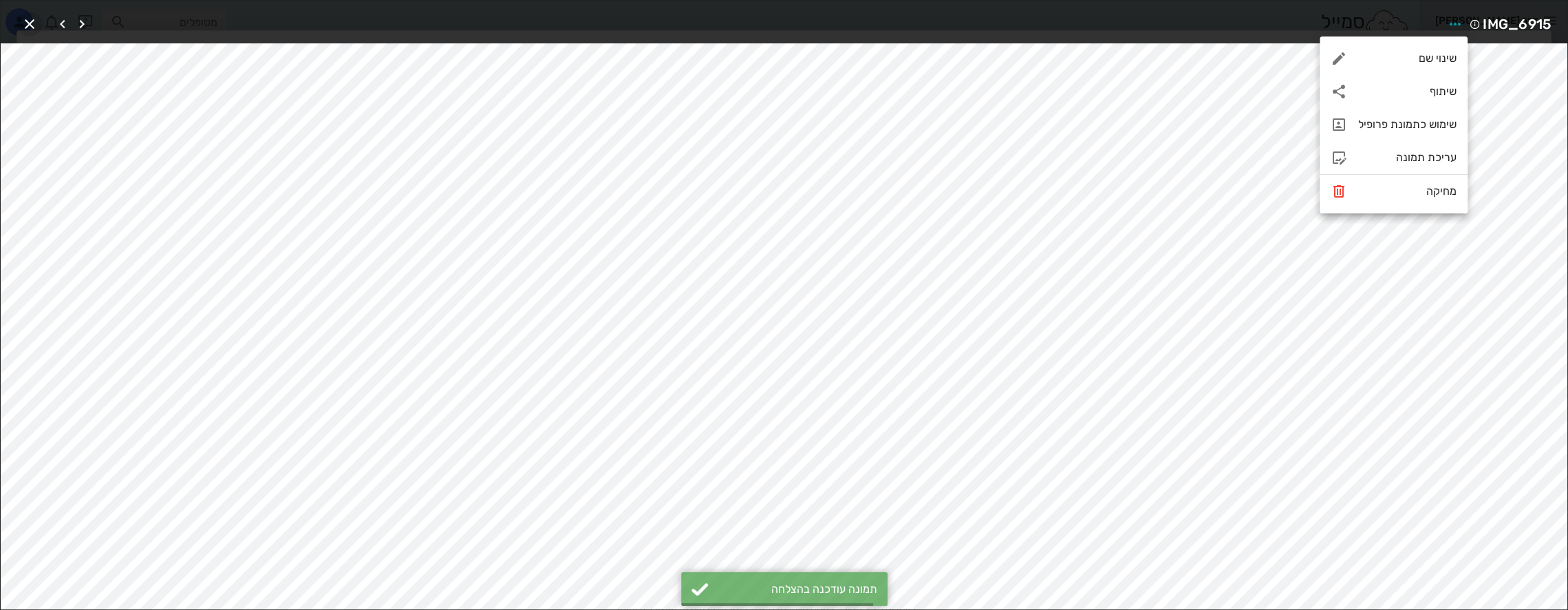
click at [29, 24] on icon "button" at bounding box center [29, 24] width 16 height 16
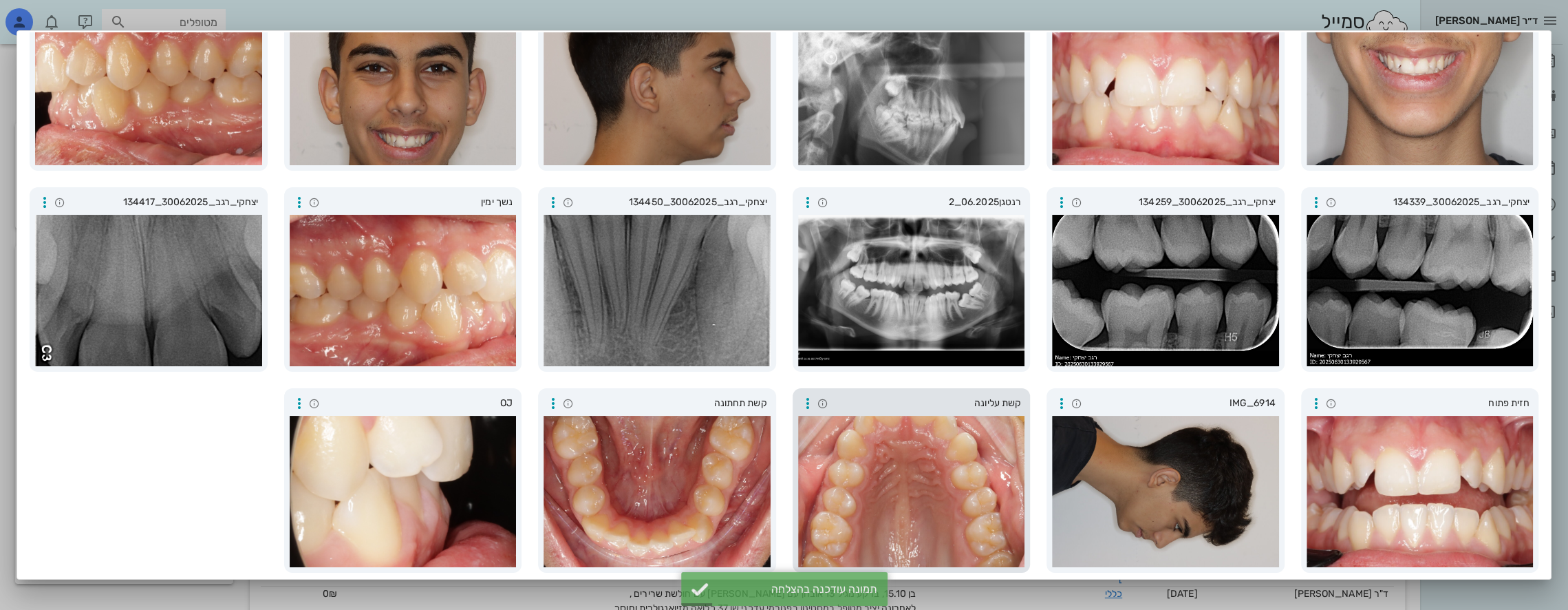
scroll to position [143, 0]
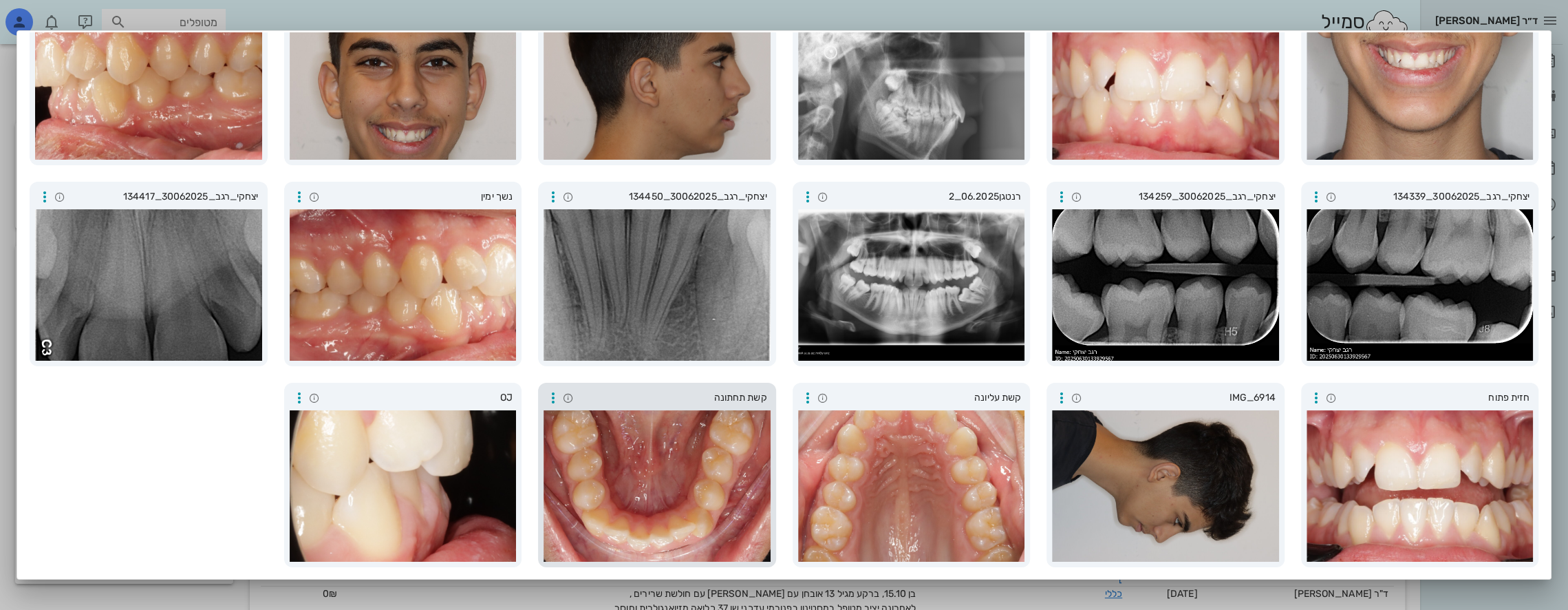
click at [668, 456] on div at bounding box center [657, 486] width 227 height 151
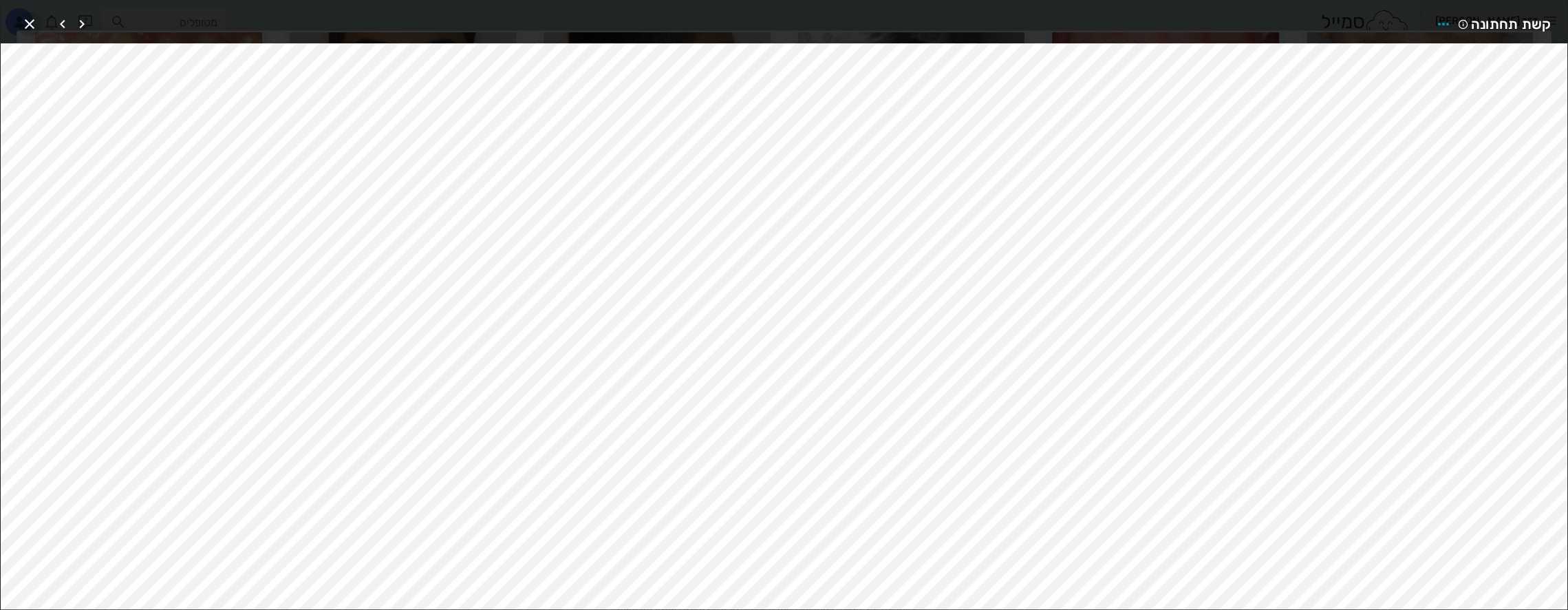
click at [23, 21] on icon "button" at bounding box center [29, 24] width 16 height 16
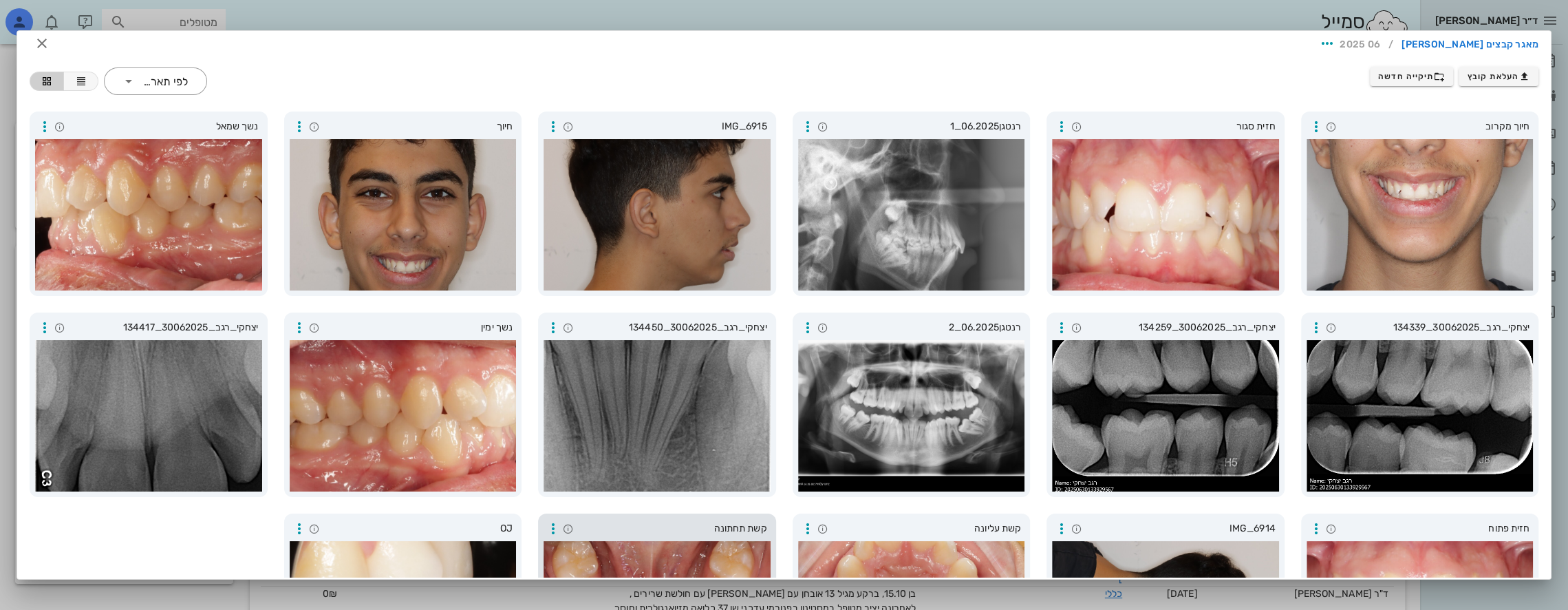
scroll to position [0, 0]
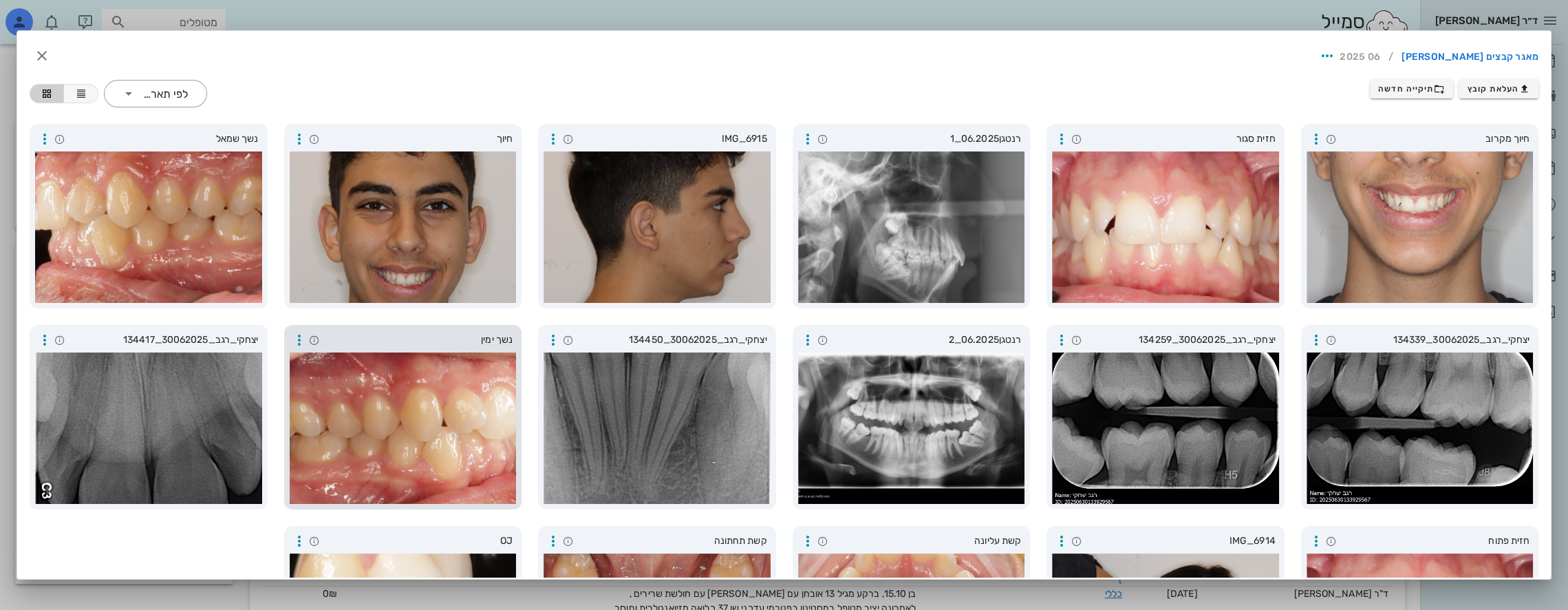
click at [391, 433] on div at bounding box center [402, 428] width 227 height 151
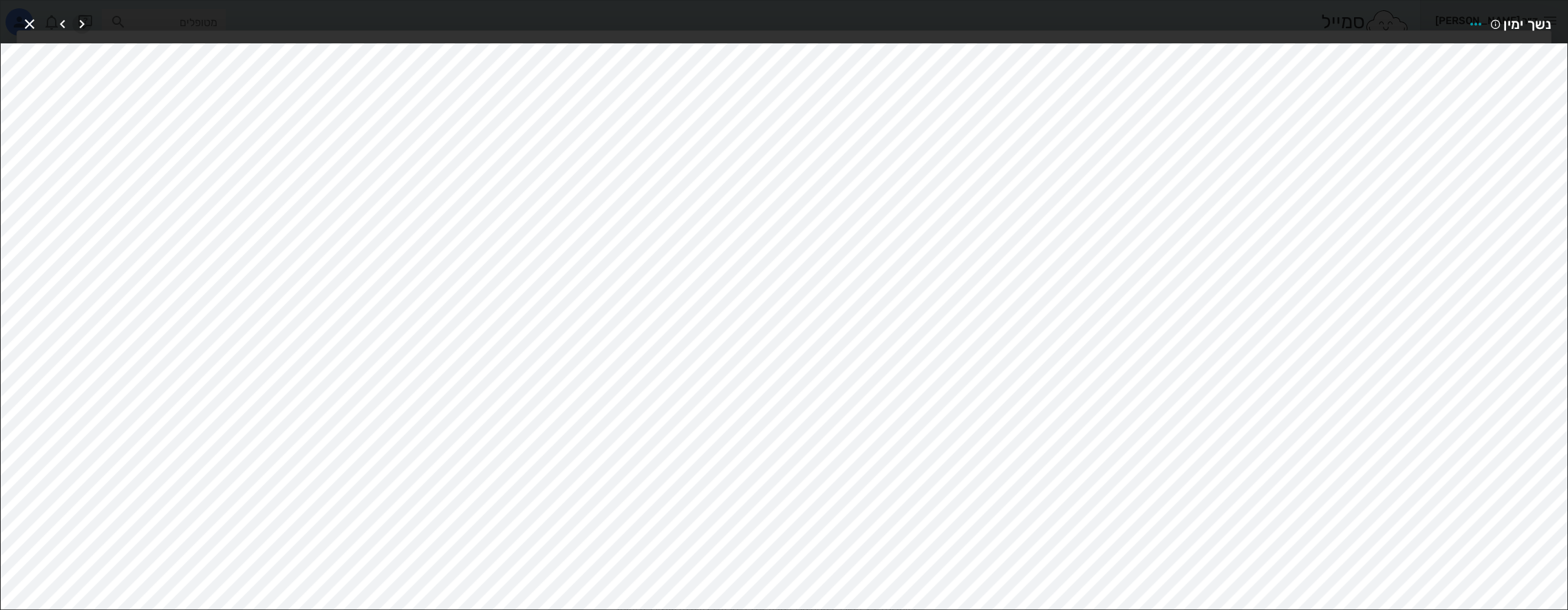
click at [83, 21] on icon "button" at bounding box center [82, 24] width 16 height 16
click at [82, 21] on icon "button" at bounding box center [82, 24] width 16 height 16
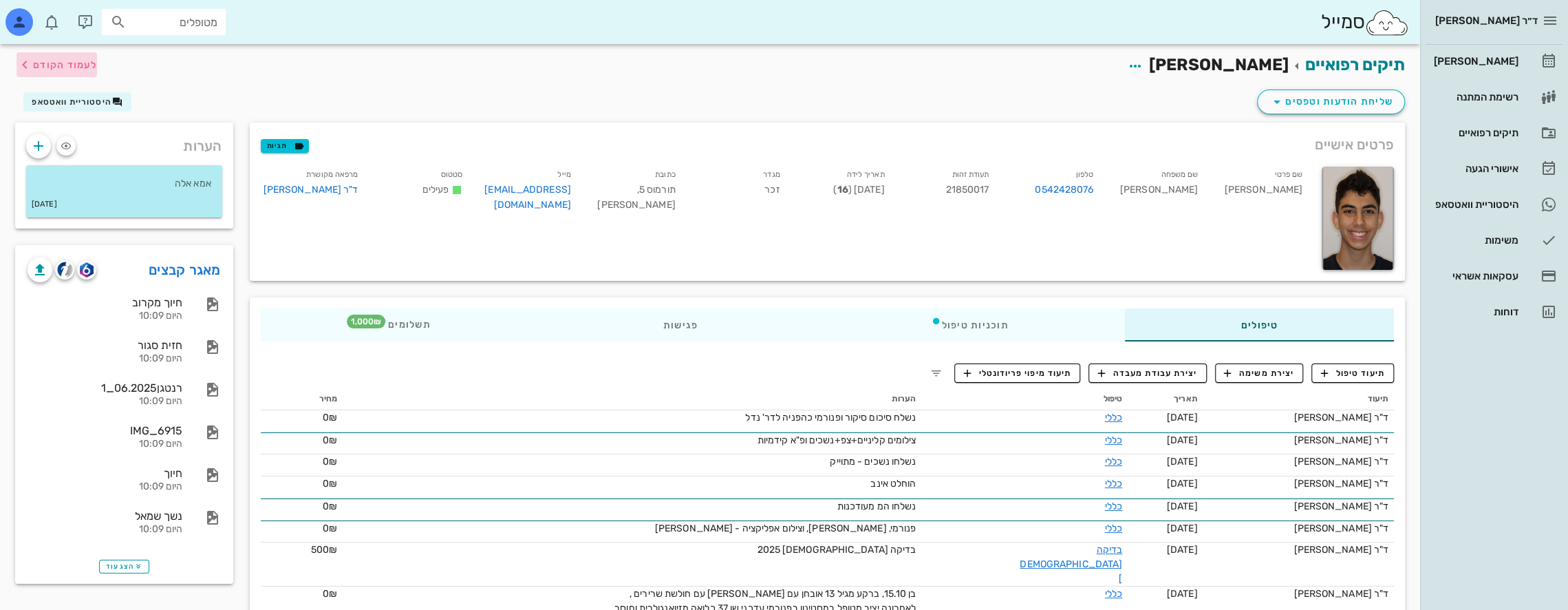
click at [58, 60] on span "לעמוד הקודם" at bounding box center [65, 65] width 64 height 12
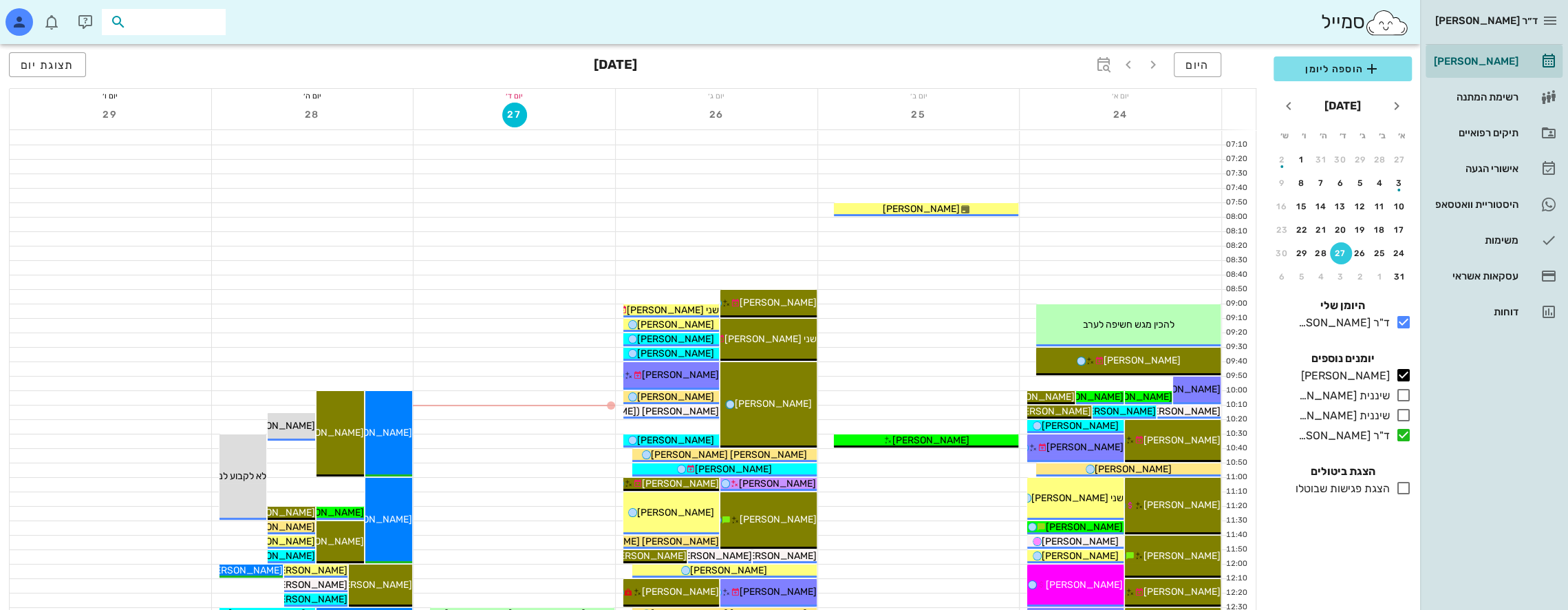
click at [188, 21] on input "text" at bounding box center [173, 22] width 88 height 18
type input "[PERSON_NAME]"
click at [157, 54] on div "[PERSON_NAME] 21850017" at bounding box center [145, 52] width 151 height 11
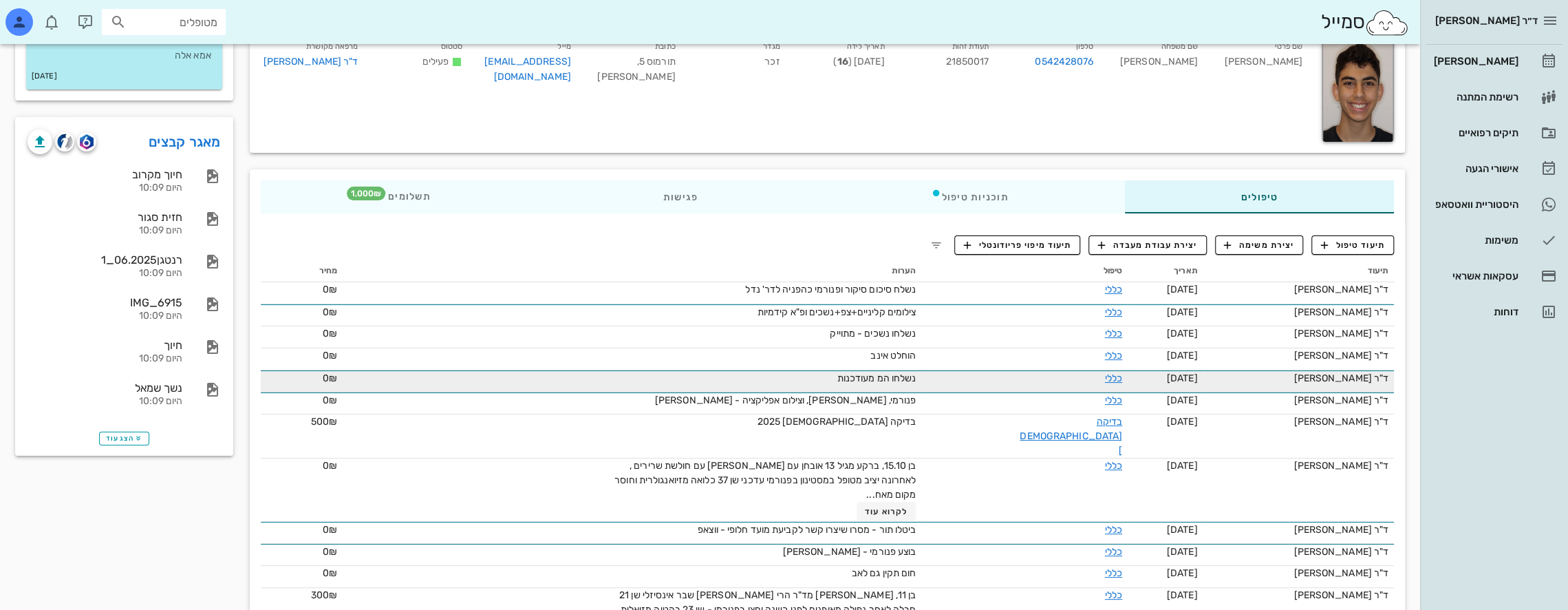
scroll to position [137, 0]
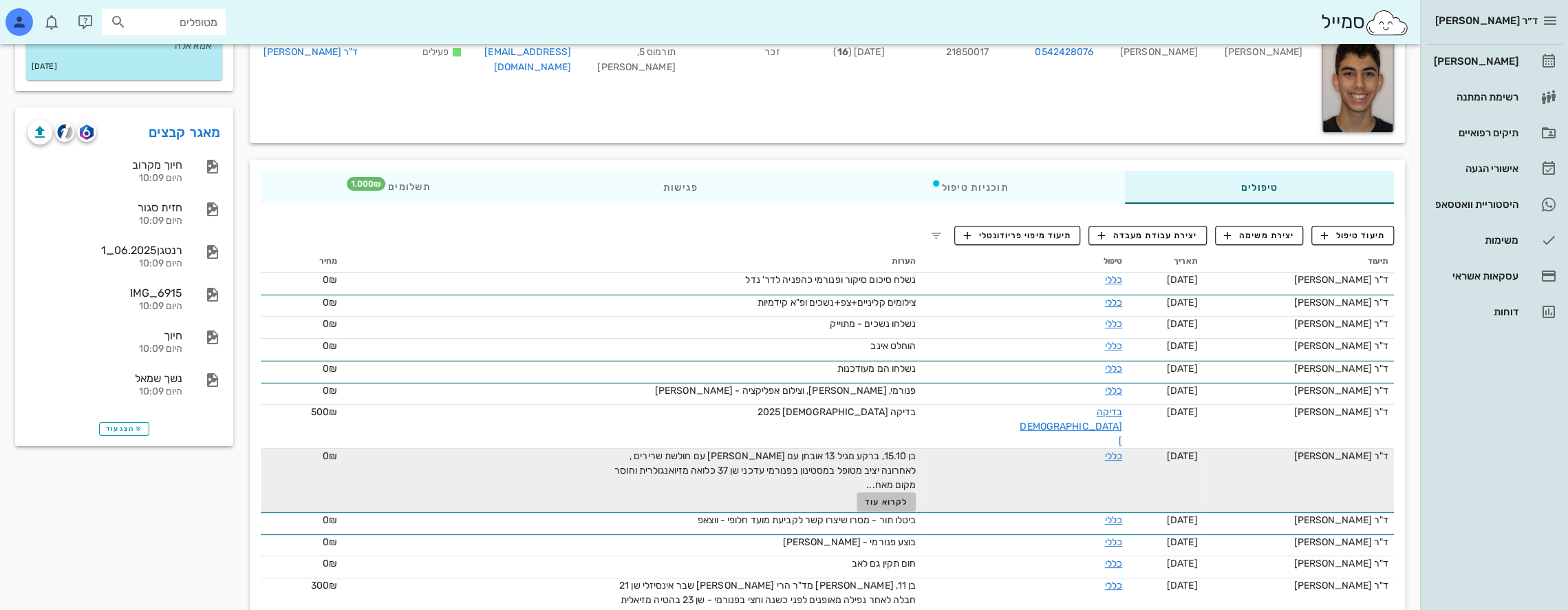
click at [900, 497] on span "לקרוא עוד" at bounding box center [886, 501] width 43 height 10
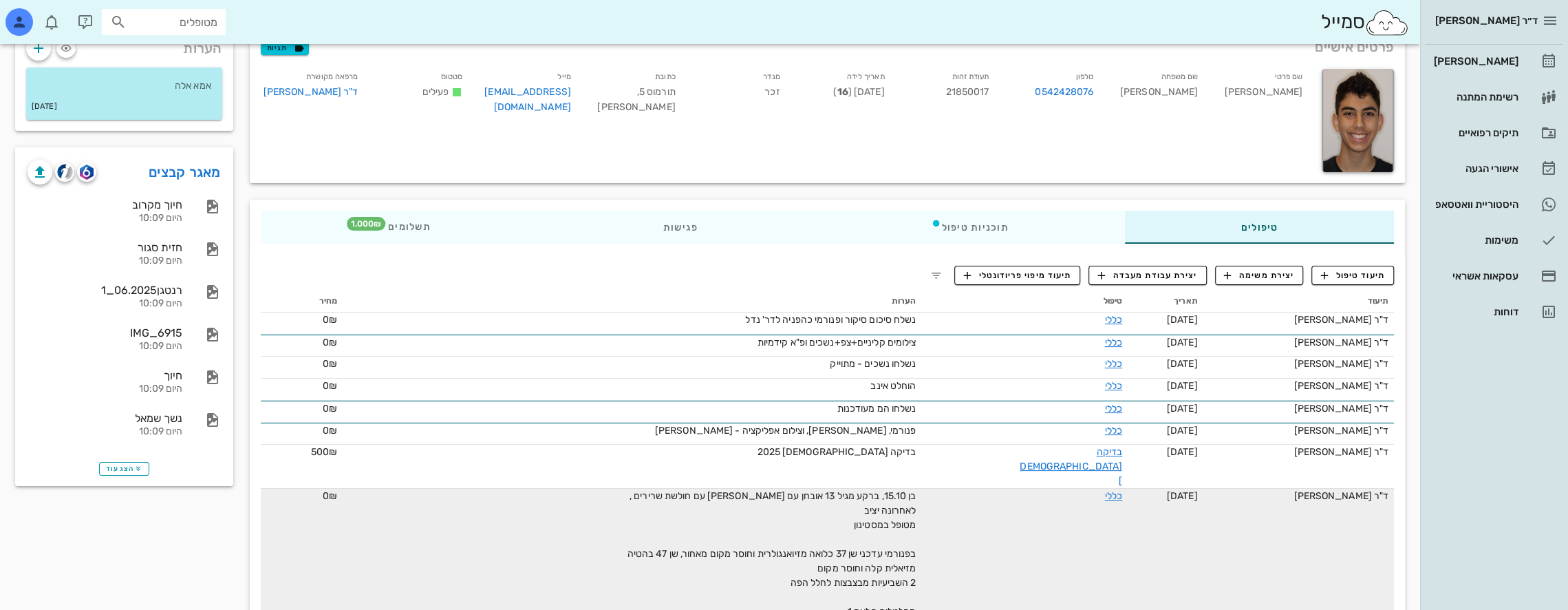
scroll to position [98, 0]
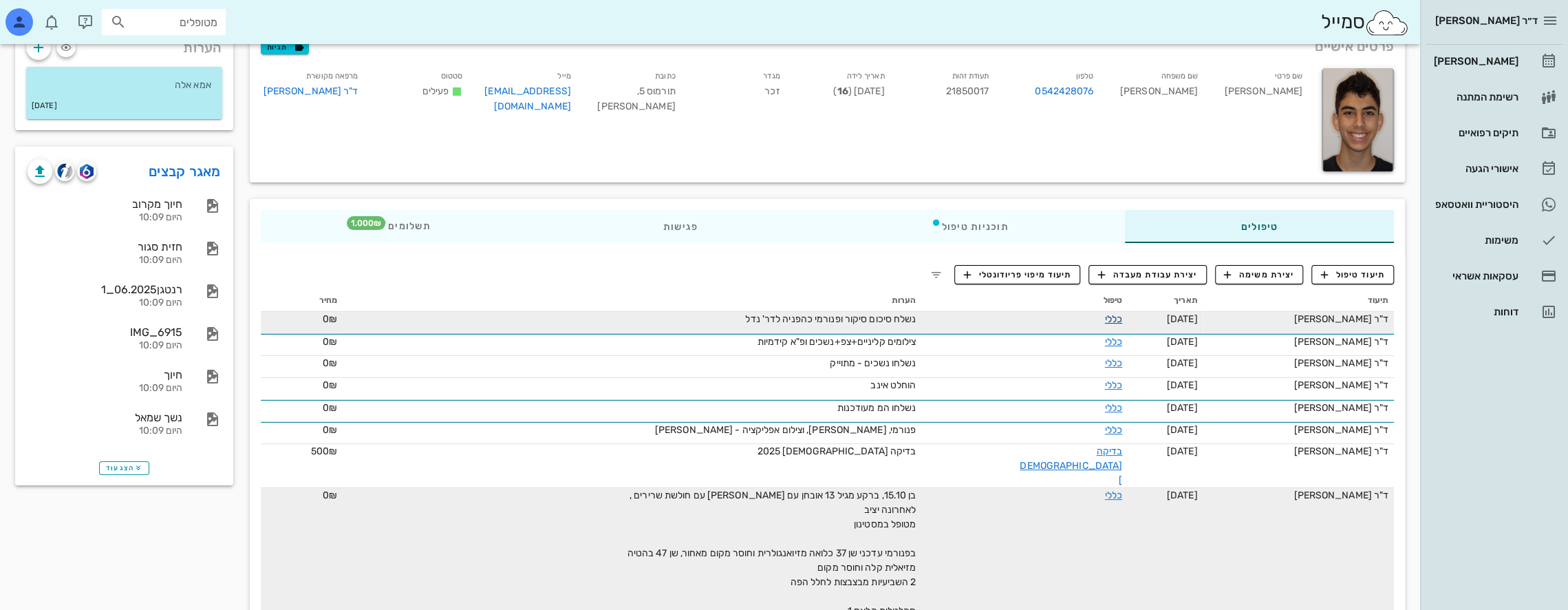
click at [1105, 315] on link "כללי" at bounding box center [1113, 319] width 17 height 12
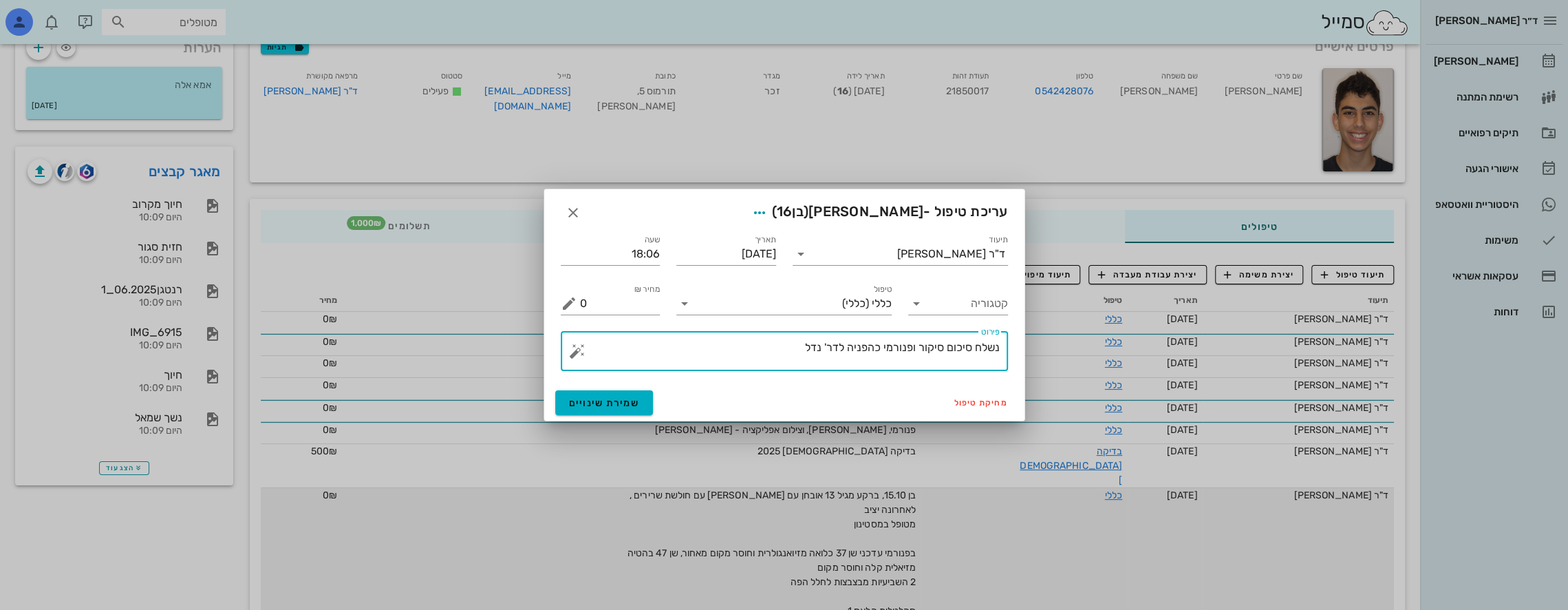
click at [939, 348] on textarea "נשלח סיכום סיקור ופנורמי כהפניה לדר' נדל" at bounding box center [790, 354] width 419 height 33
type textarea "נשלח סיכום ביקור ופנורמי כהפניה לדר' נדל"
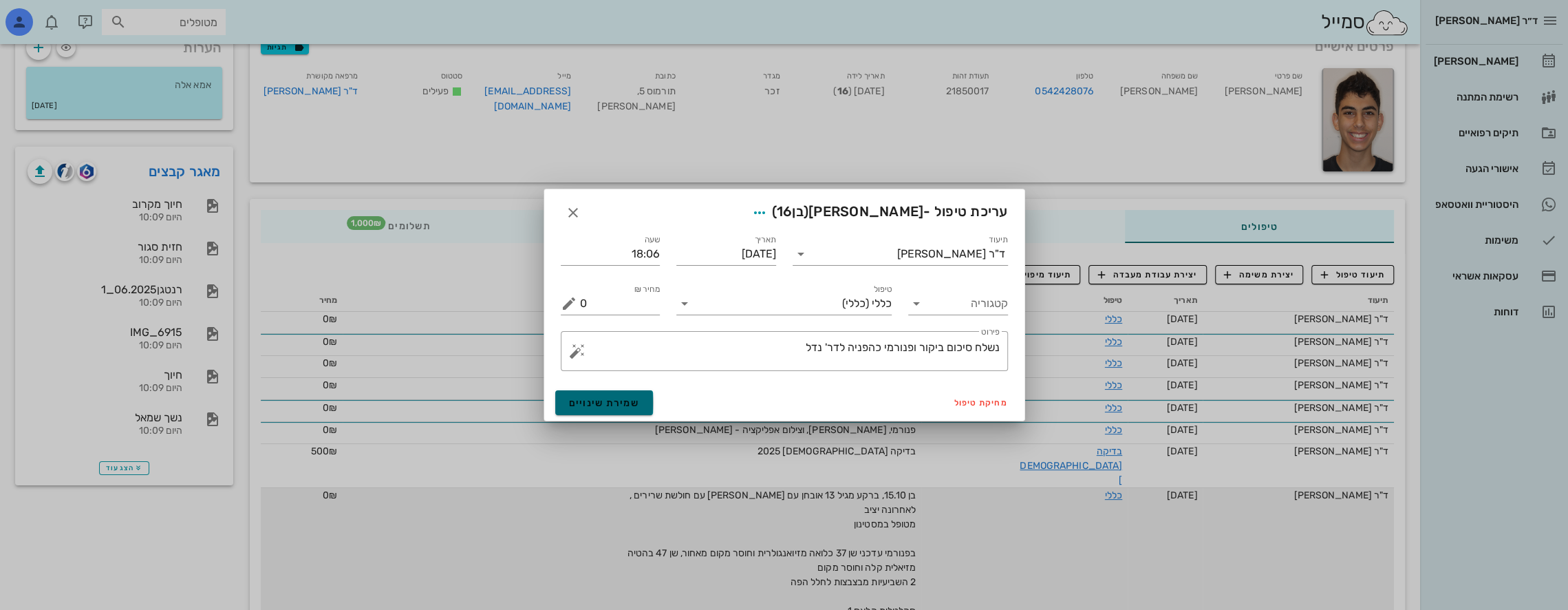
drag, startPoint x: 624, startPoint y: 403, endPoint x: 638, endPoint y: 401, distance: 14.1
click at [624, 402] on span "שמירת שינויים" at bounding box center [604, 403] width 71 height 12
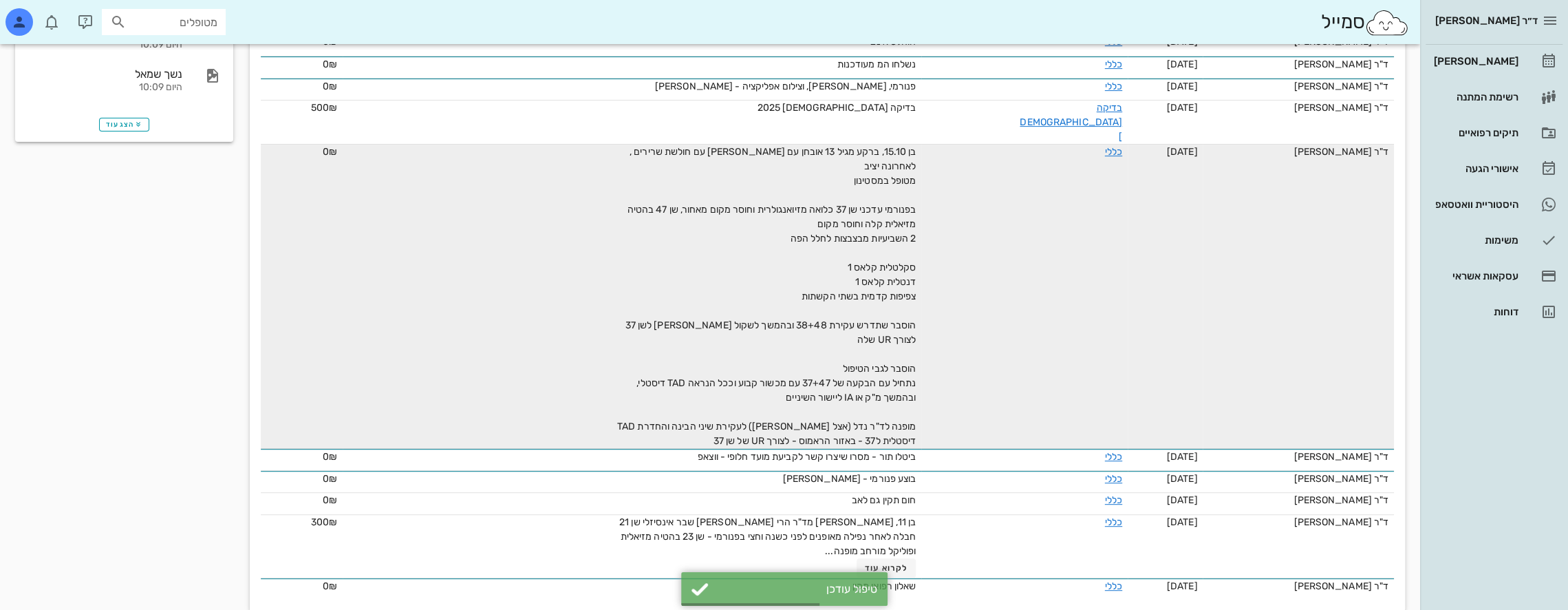
scroll to position [442, 0]
click at [1105, 146] on link "כללי" at bounding box center [1113, 151] width 17 height 12
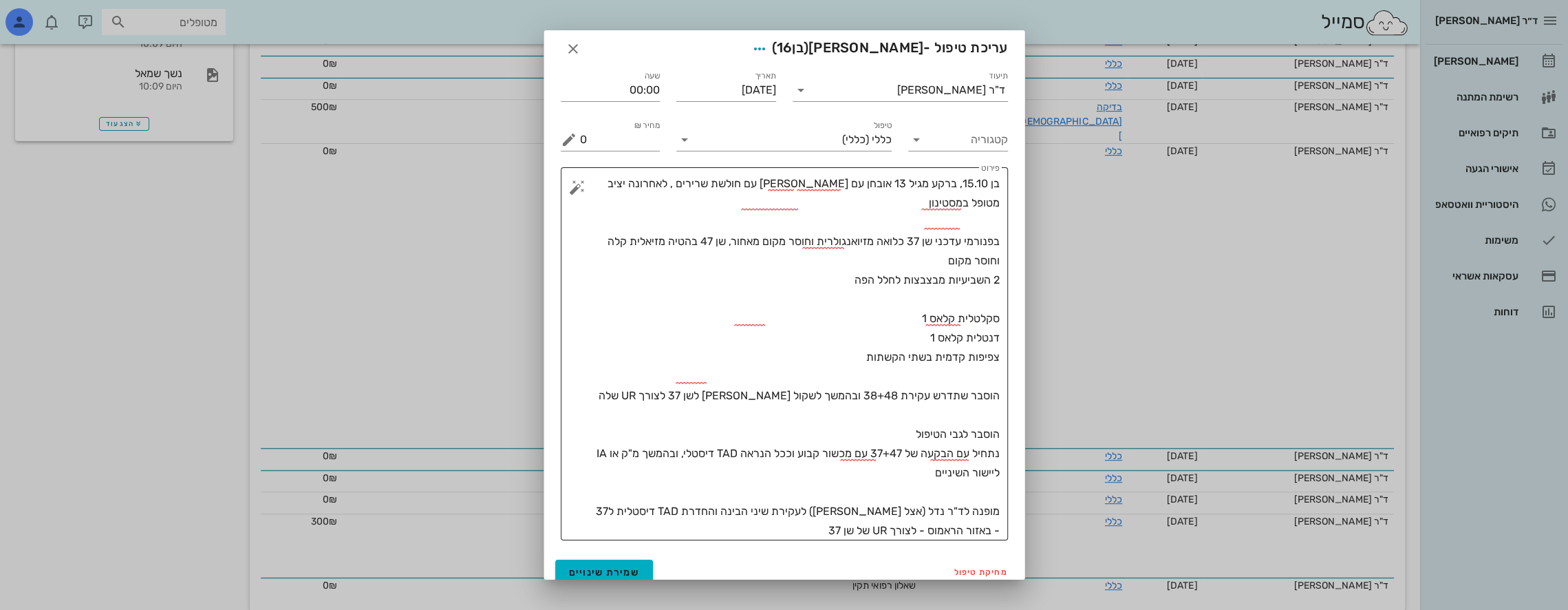
scroll to position [16, 0]
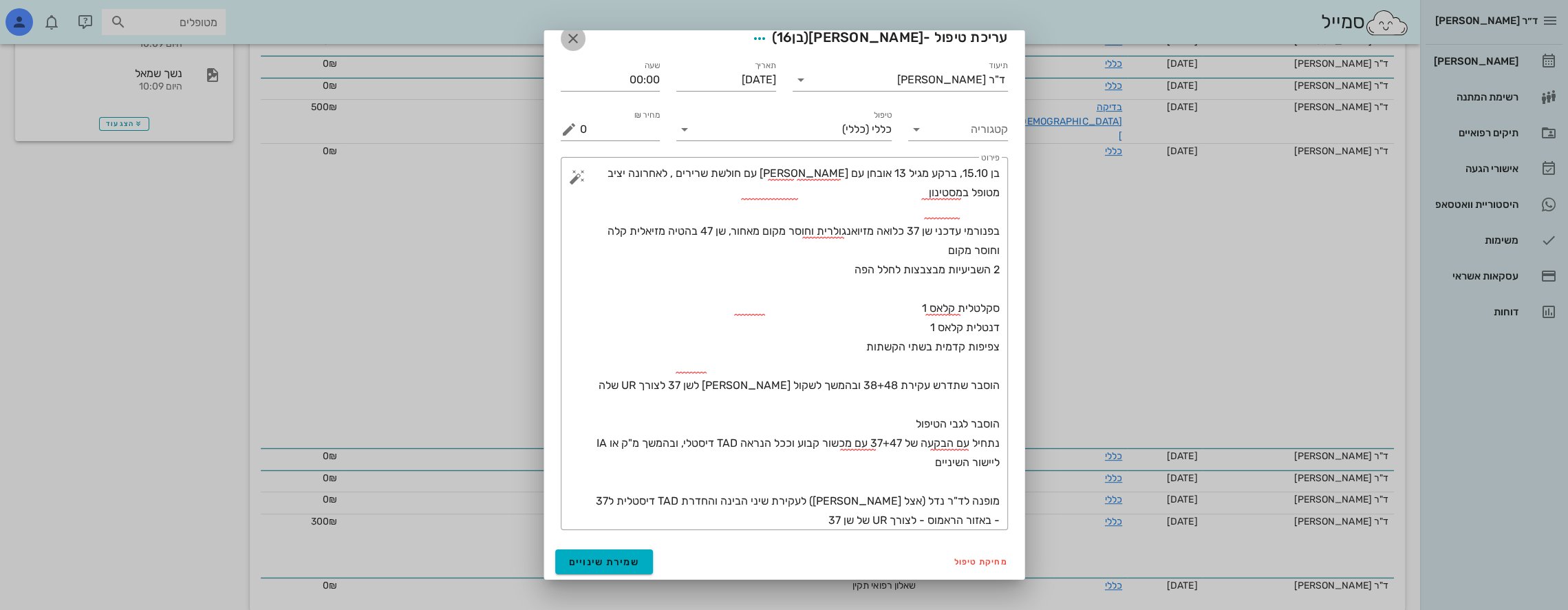
click at [581, 35] on icon "button" at bounding box center [573, 38] width 16 height 16
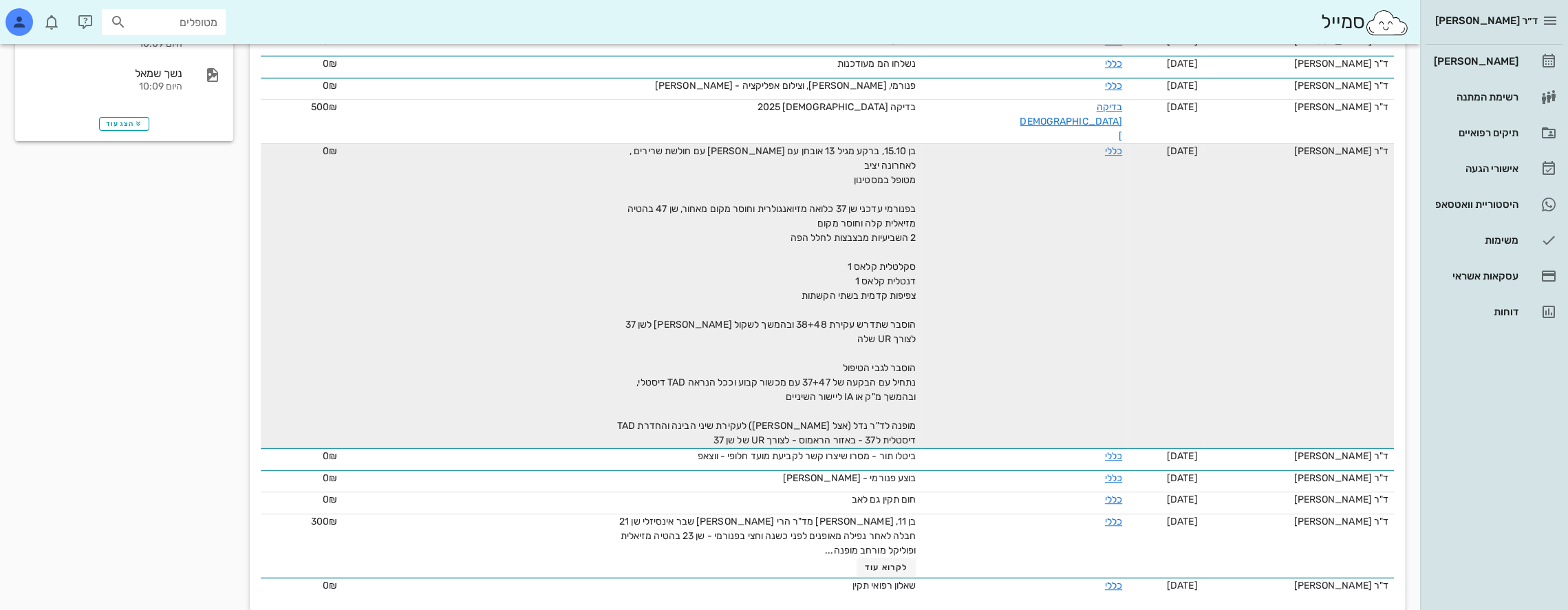
scroll to position [0, 0]
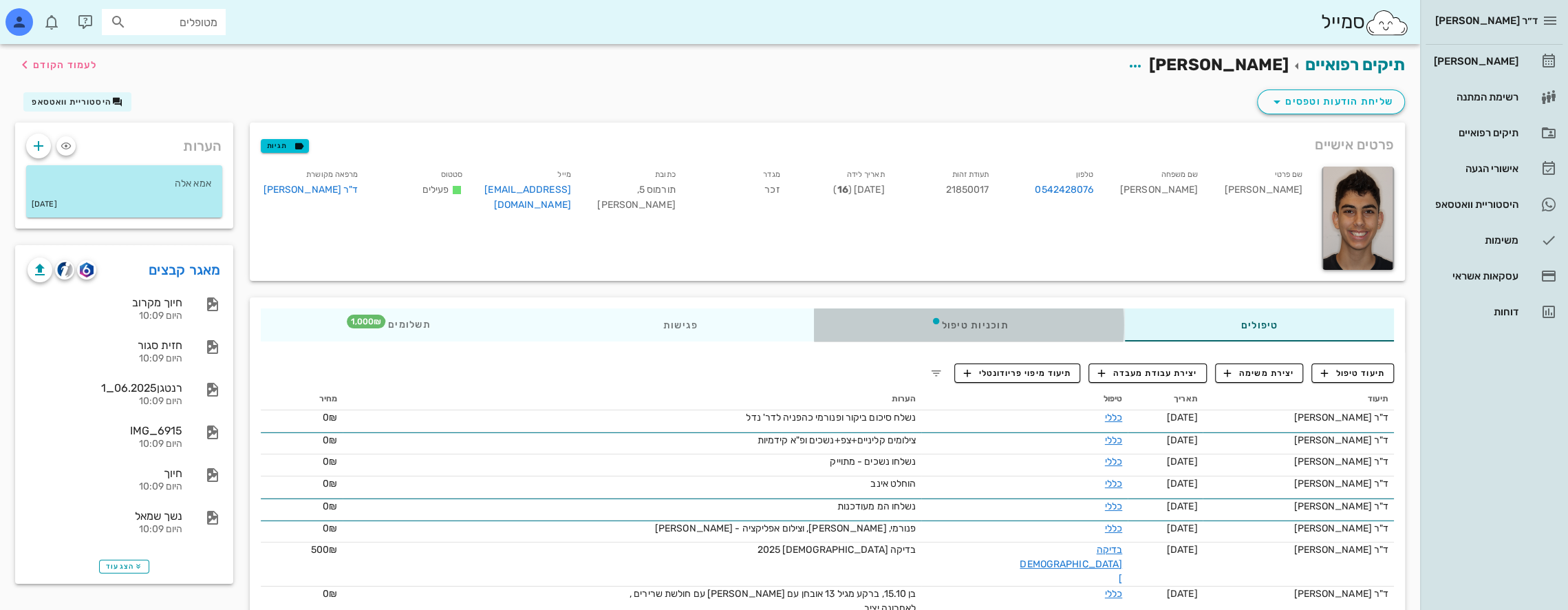
click at [1037, 334] on div "תוכניות טיפול" at bounding box center [969, 325] width 310 height 33
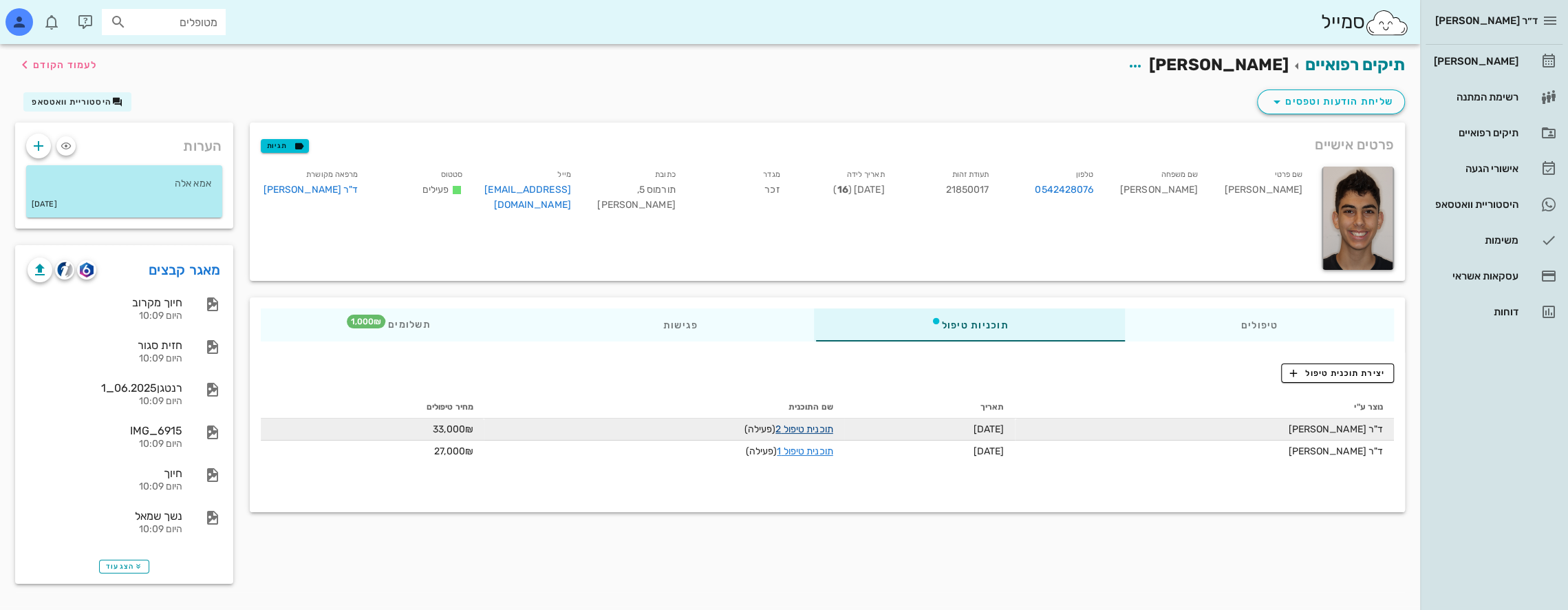
click at [812, 430] on link "תוכנית טיפול 2" at bounding box center [804, 429] width 57 height 12
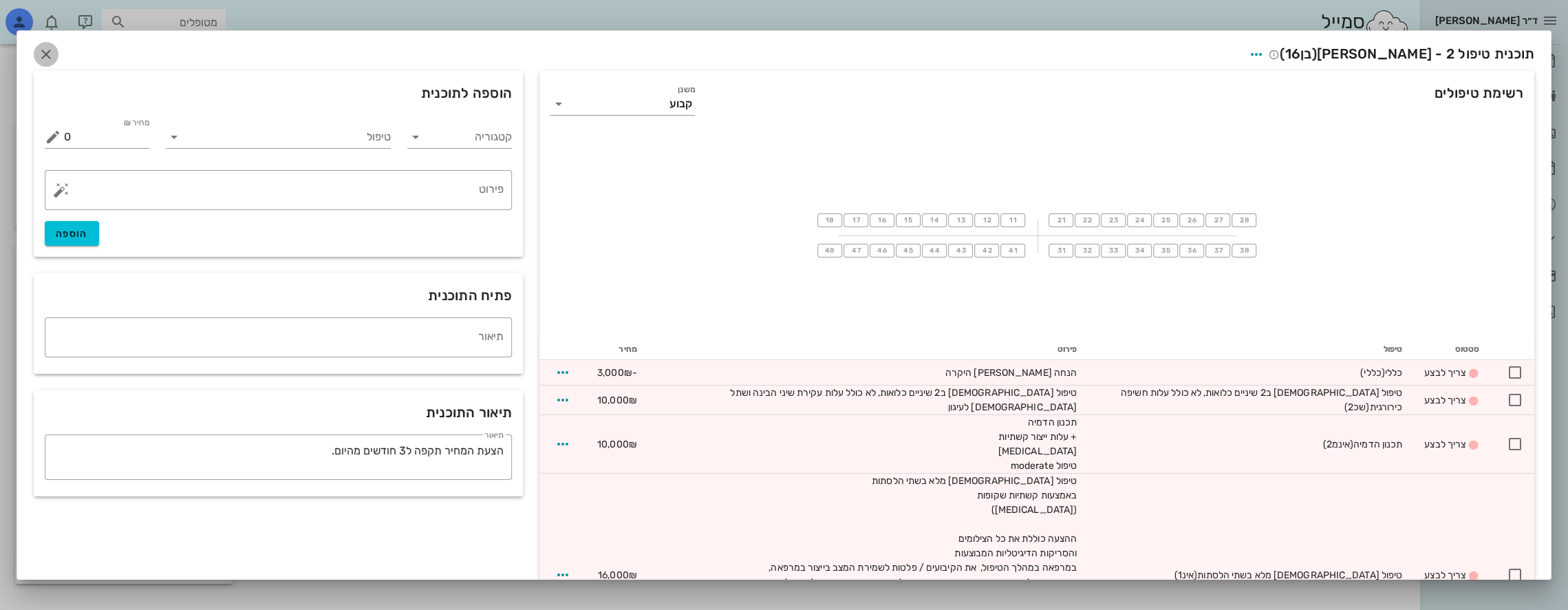
click at [54, 51] on icon "button" at bounding box center [46, 54] width 16 height 16
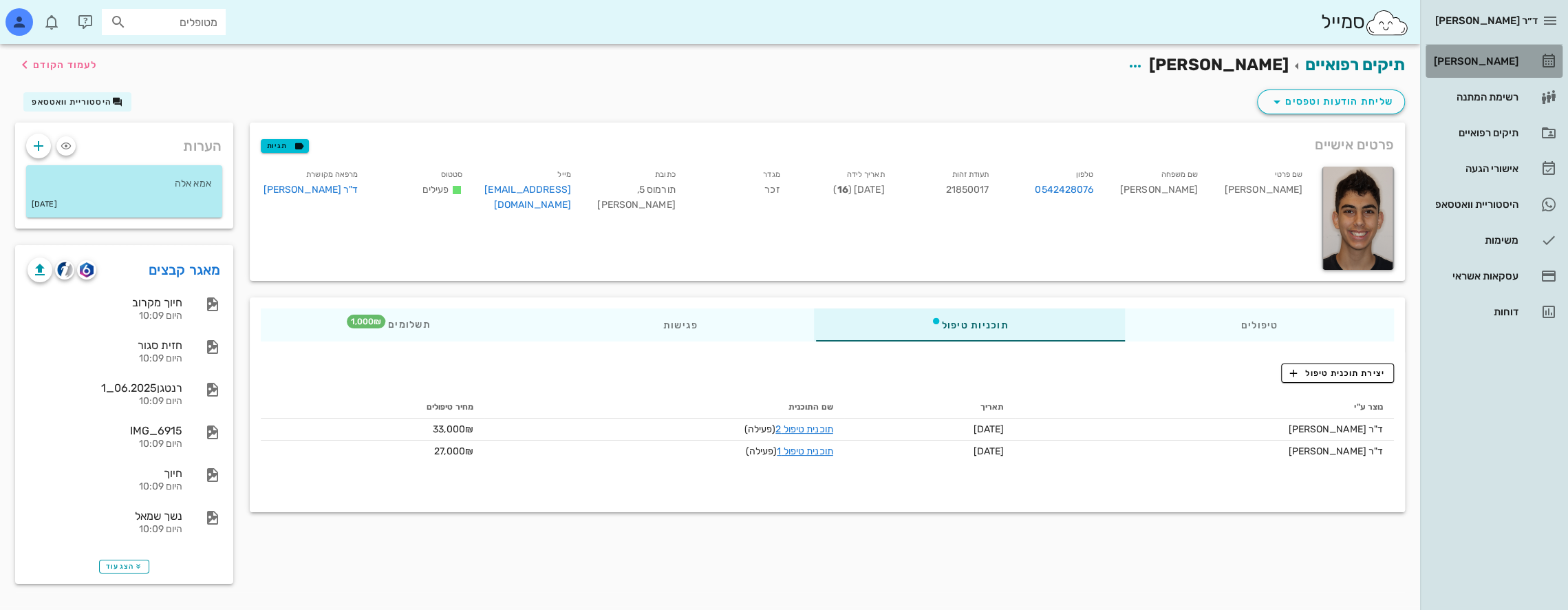
click at [1496, 59] on div "[PERSON_NAME]" at bounding box center [1474, 61] width 87 height 11
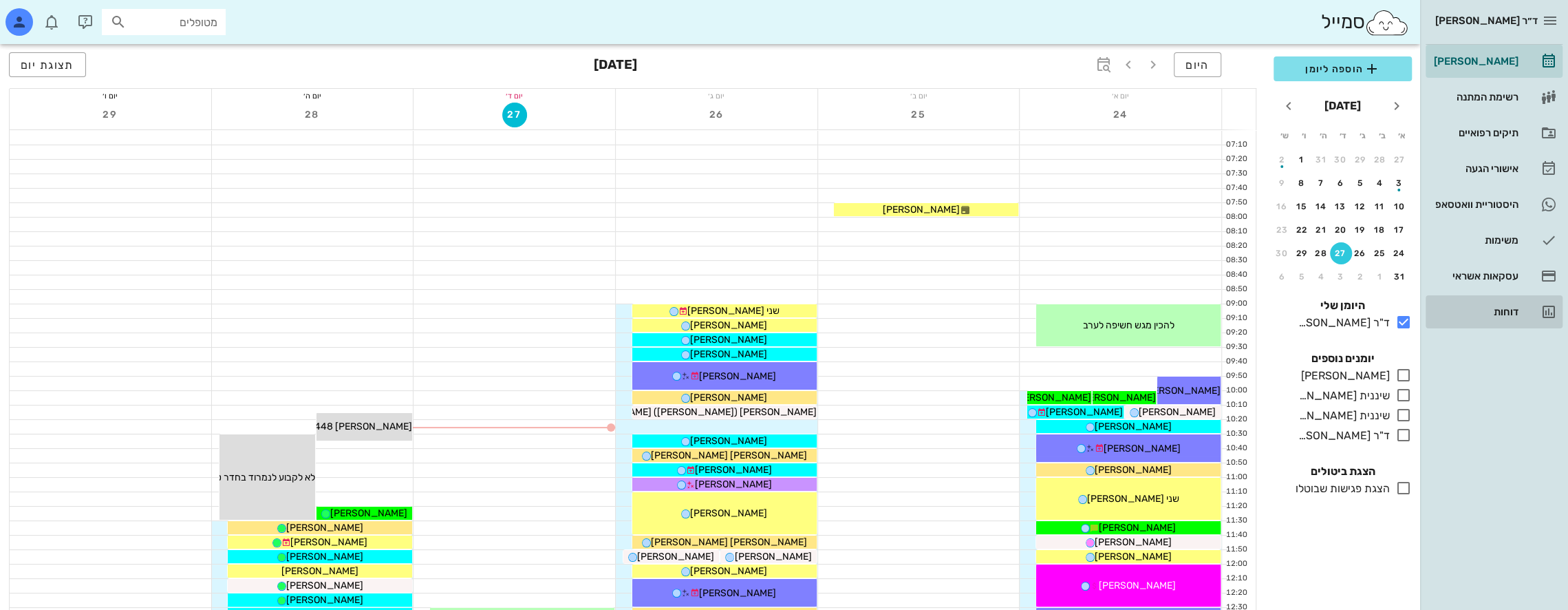
click at [1509, 311] on div "דוחות" at bounding box center [1474, 312] width 87 height 11
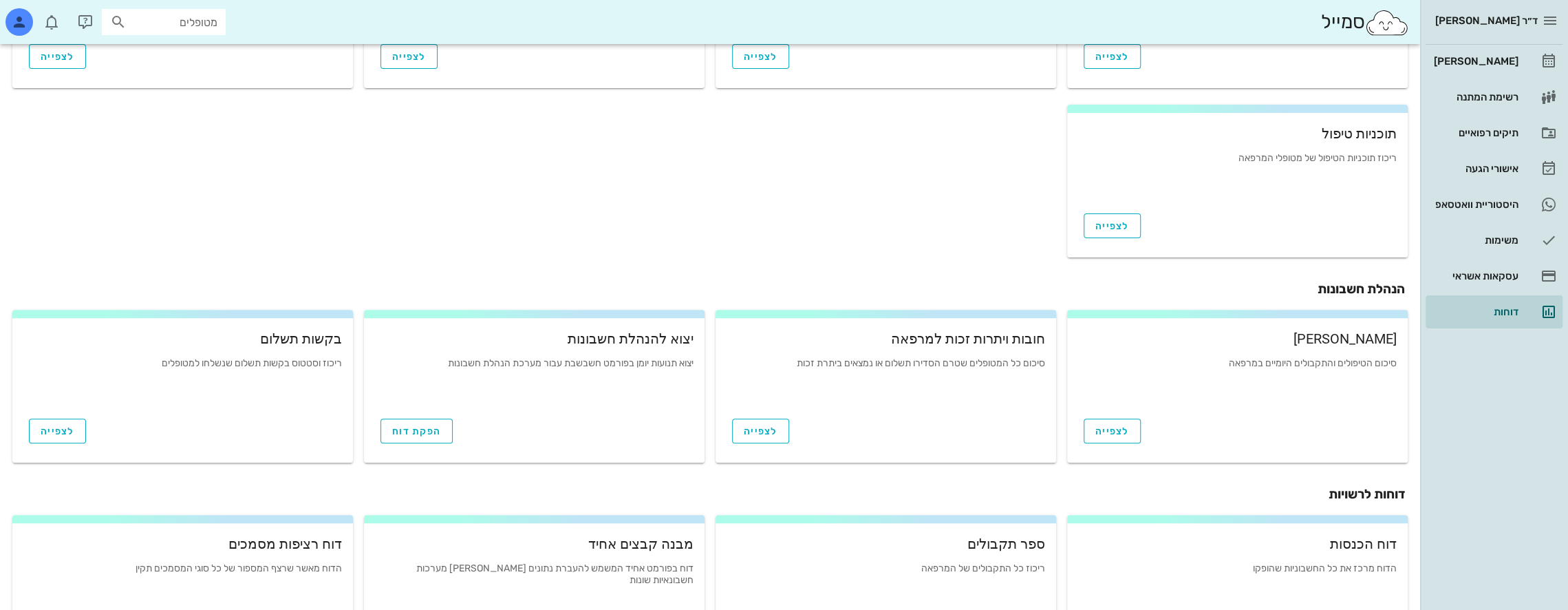
scroll to position [407, 0]
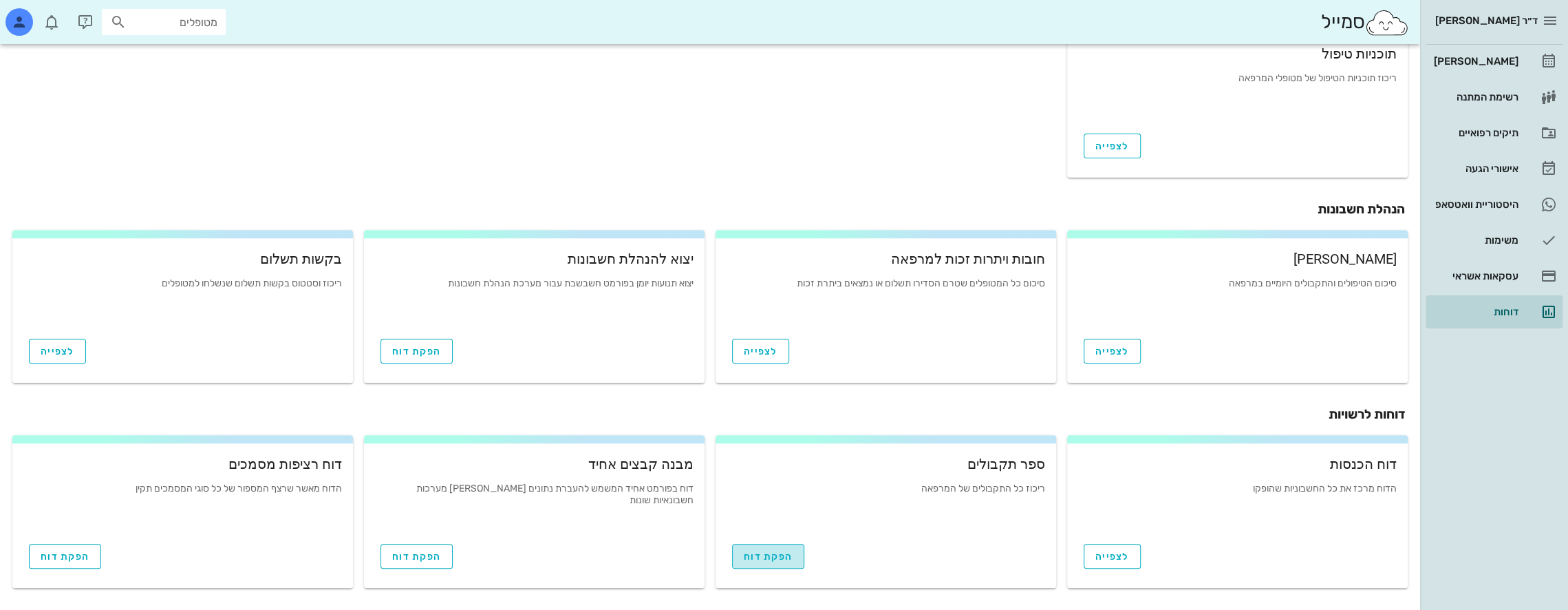
click at [766, 550] on span "הפקת דוח" at bounding box center [768, 556] width 49 height 12
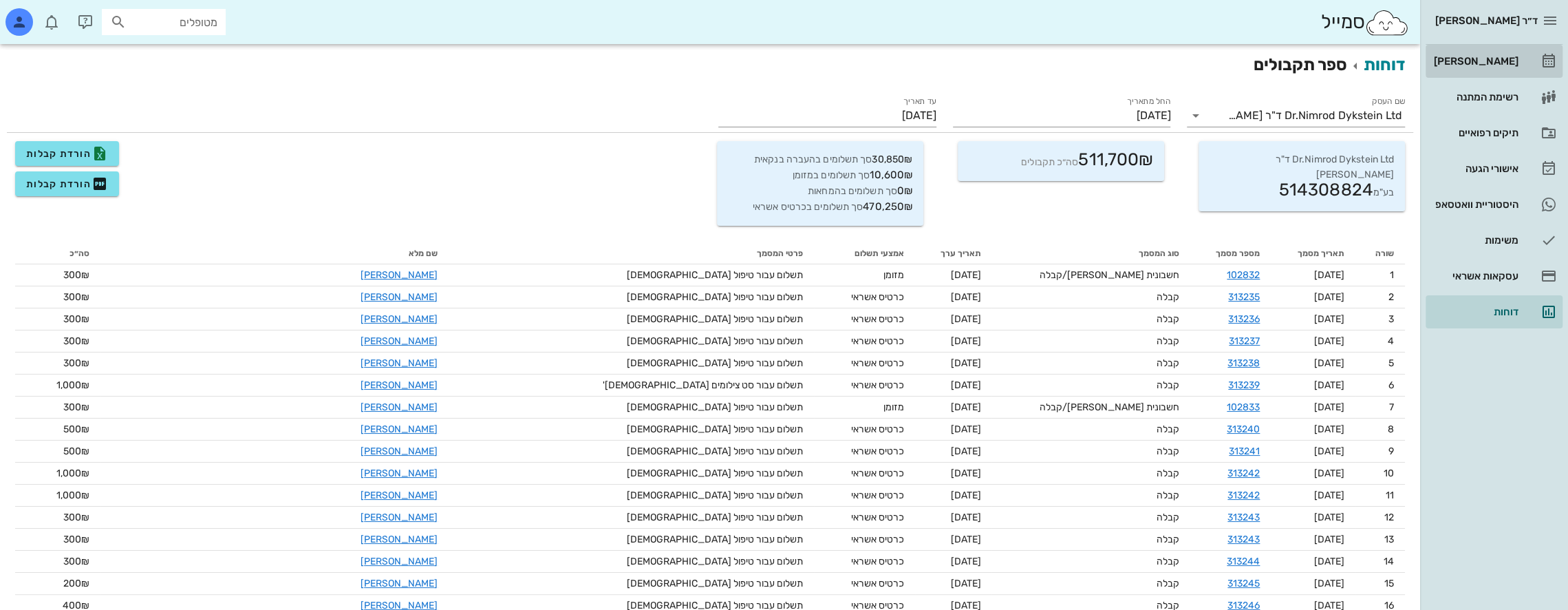
click at [1506, 59] on div "[PERSON_NAME]" at bounding box center [1474, 61] width 87 height 11
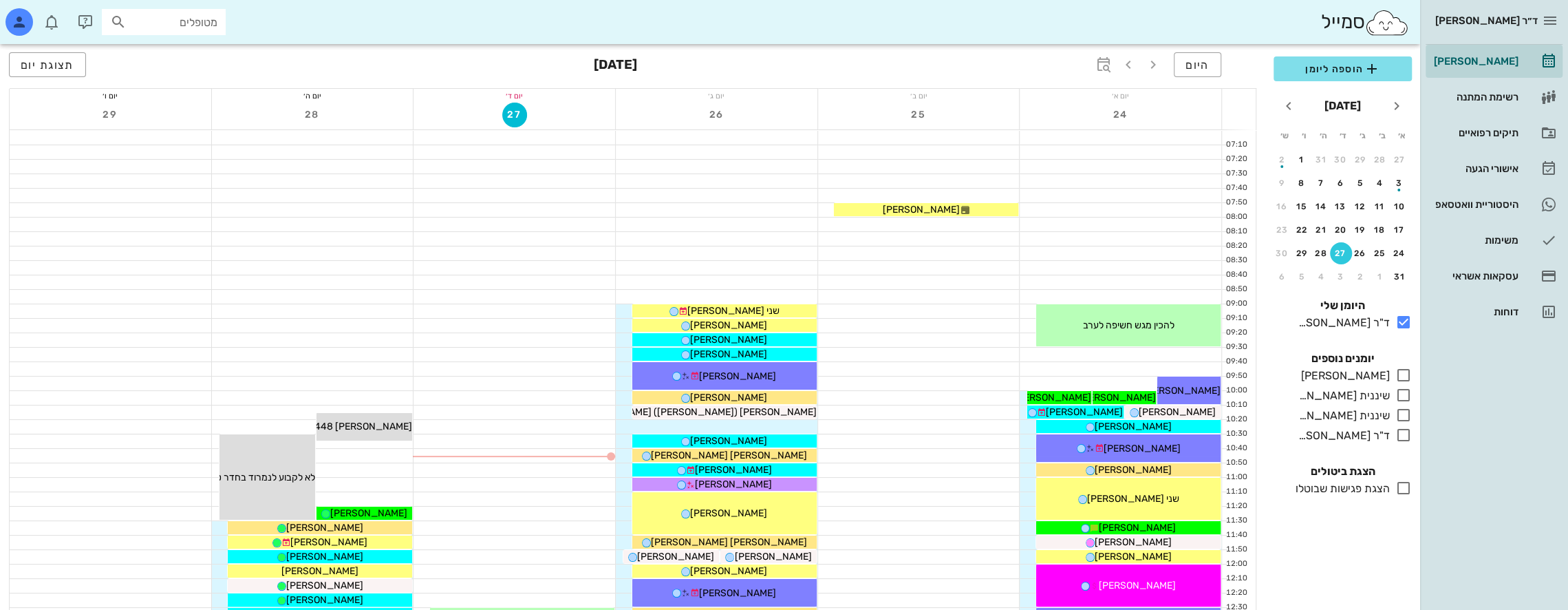
click at [181, 26] on input "מטופלים" at bounding box center [173, 22] width 88 height 18
type input "[PERSON_NAME]"
click at [181, 54] on div "[PERSON_NAME] 219368131" at bounding box center [139, 52] width 151 height 11
